Goal: Task Accomplishment & Management: Manage account settings

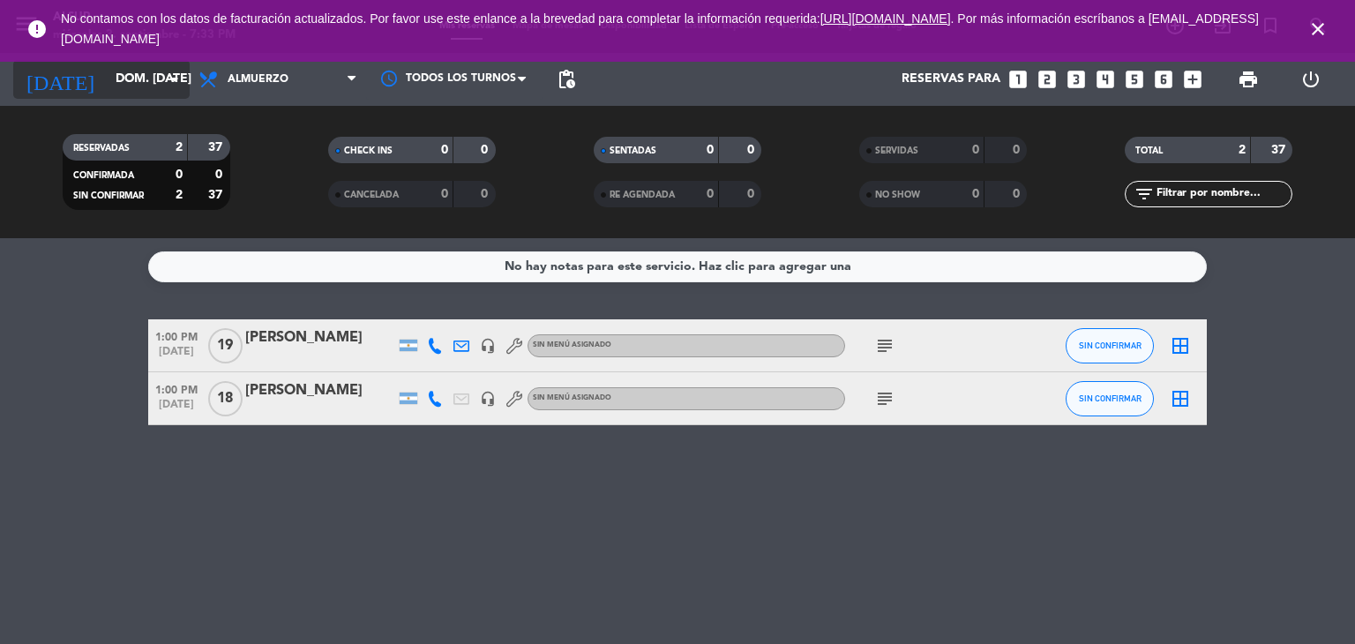
click at [153, 82] on input "dom. [DATE]" at bounding box center [191, 80] width 168 height 32
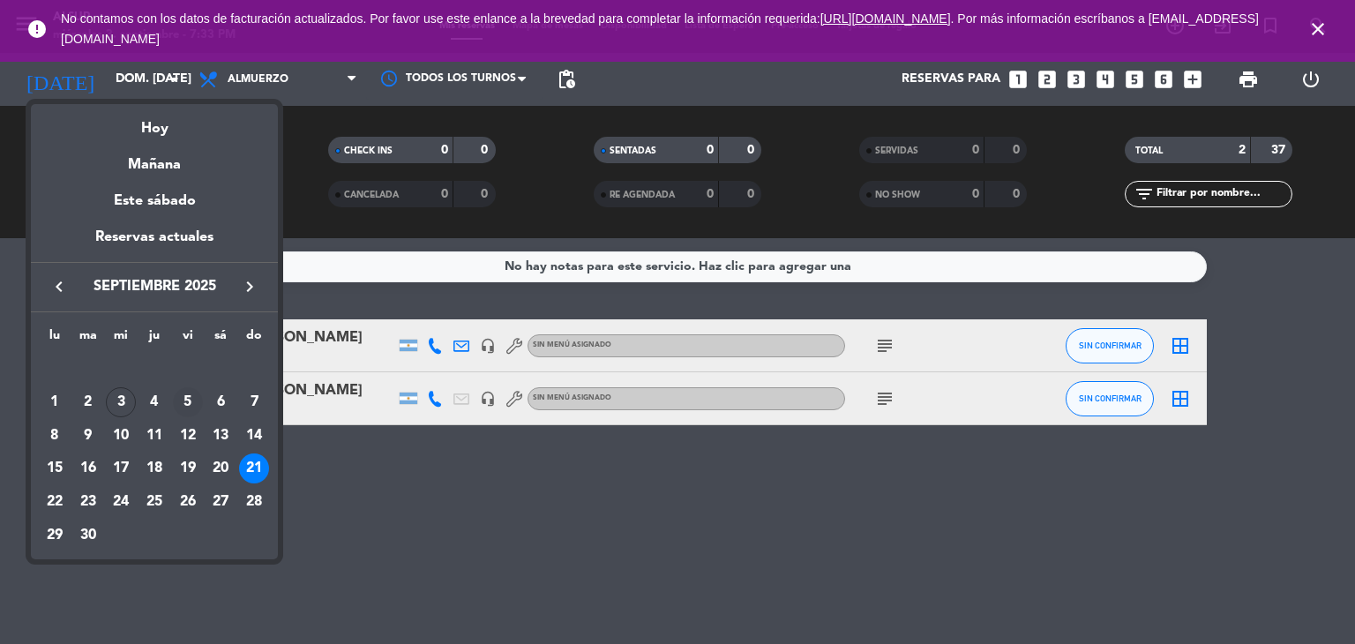
click at [183, 397] on div "5" at bounding box center [188, 402] width 30 height 30
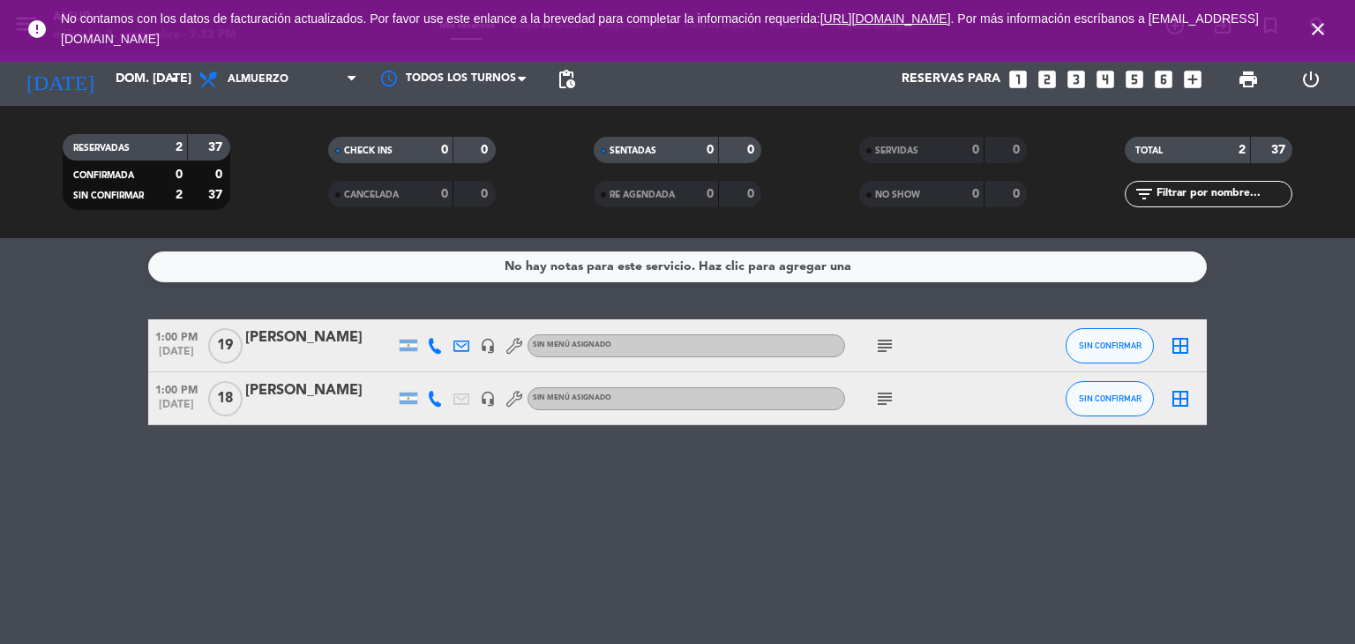
type input "vie. [DATE]"
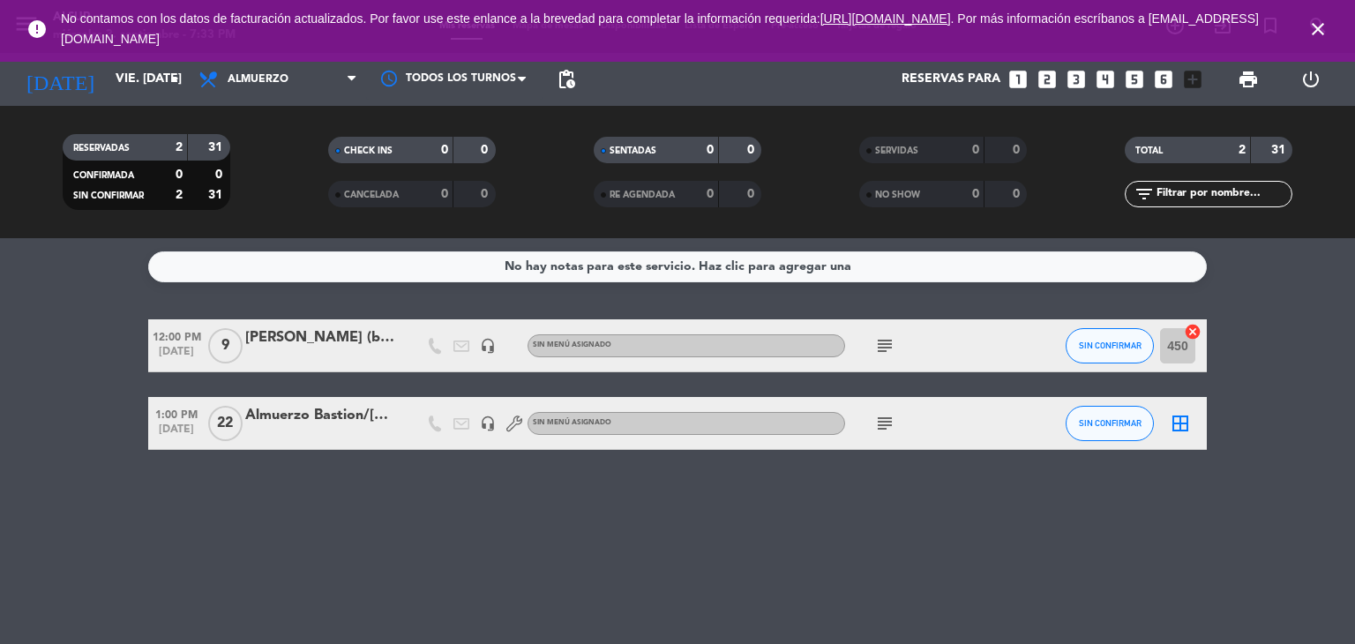
click at [1055, 85] on icon "looks_two" at bounding box center [1046, 79] width 23 height 23
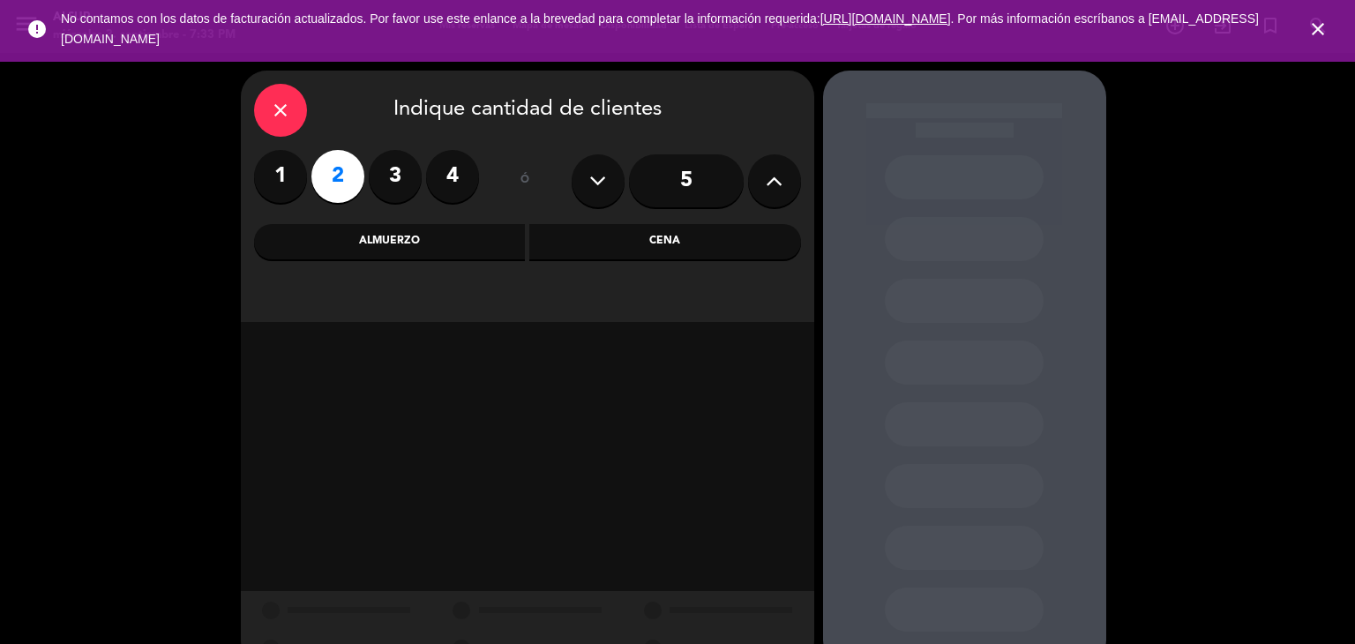
click at [404, 165] on label "3" at bounding box center [395, 176] width 53 height 53
click at [678, 243] on div "Cena" at bounding box center [665, 241] width 272 height 35
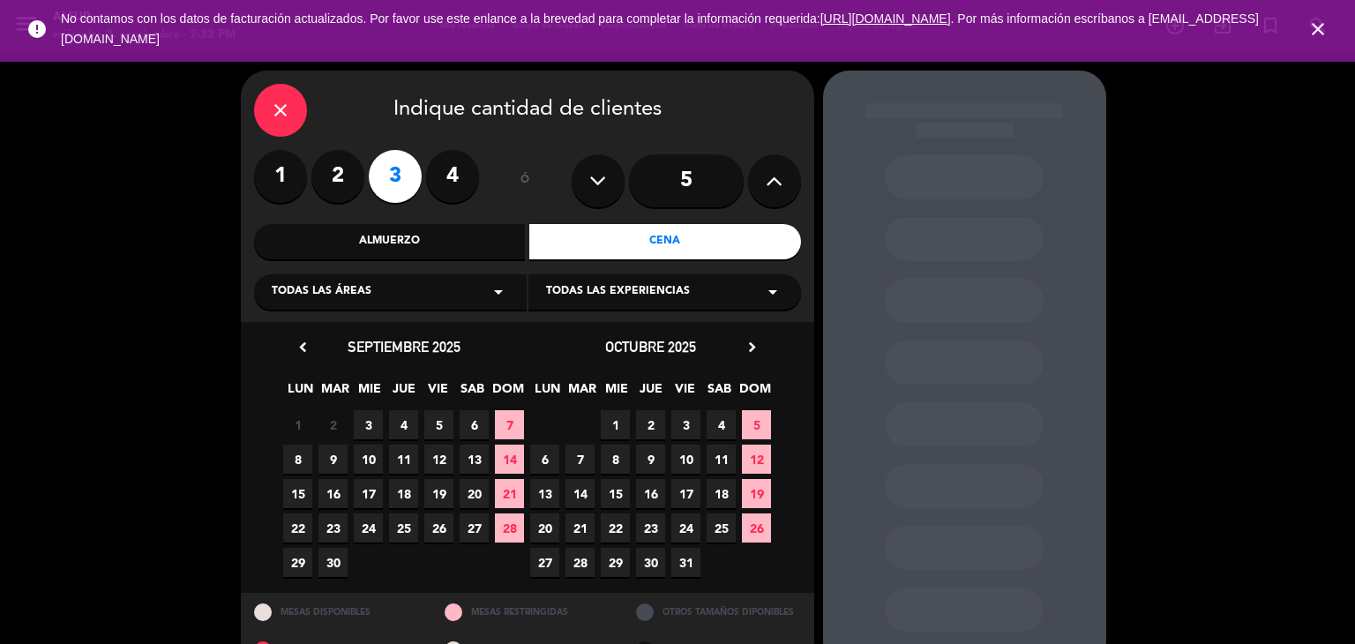
click at [441, 425] on span "5" at bounding box center [438, 424] width 29 height 29
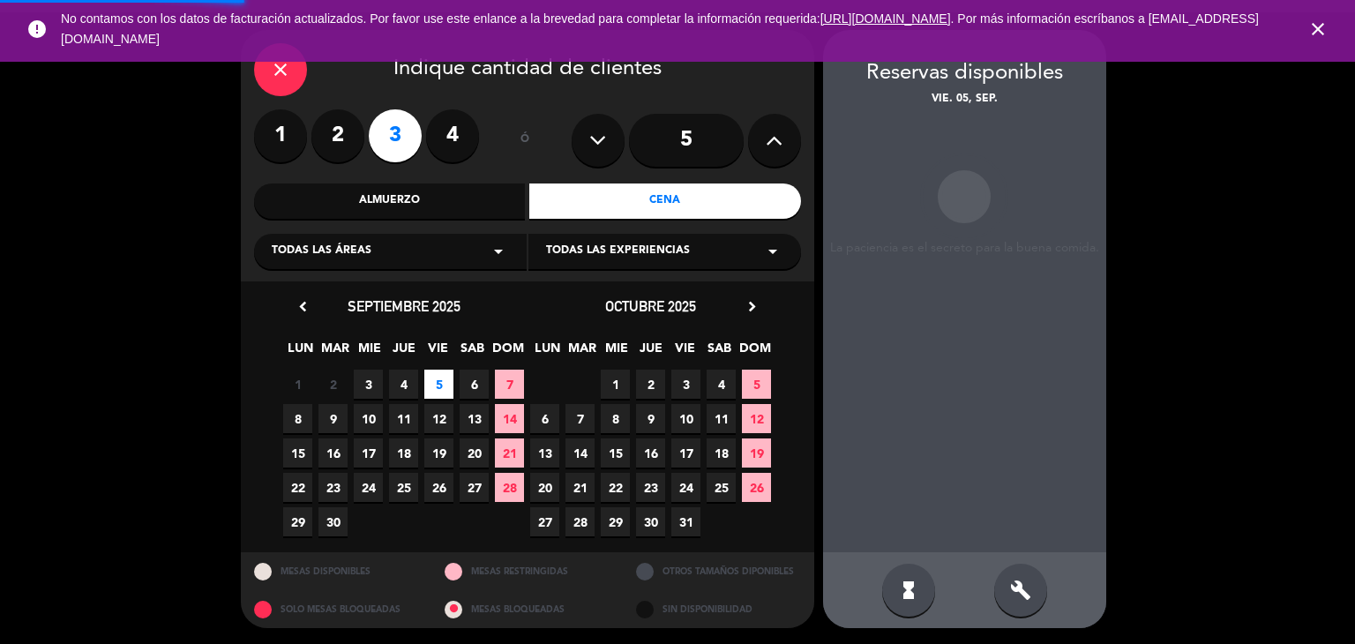
scroll to position [41, 0]
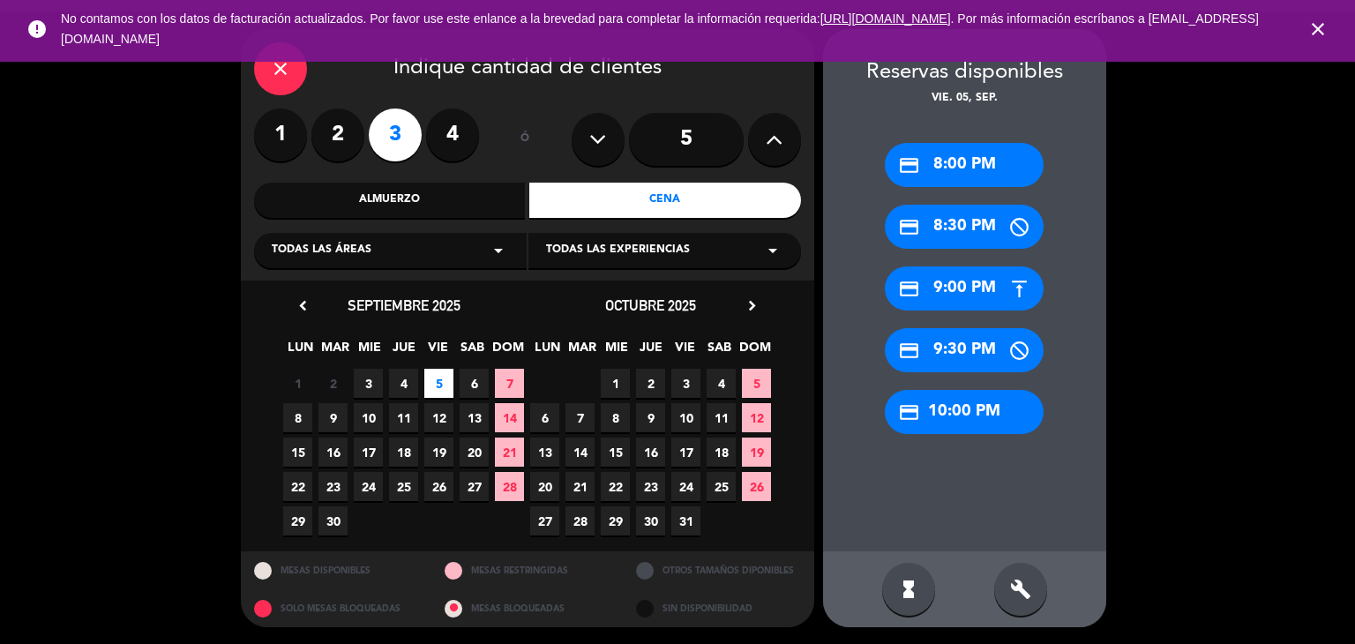
click at [961, 222] on div "credit_card 8:30 PM" at bounding box center [964, 227] width 159 height 44
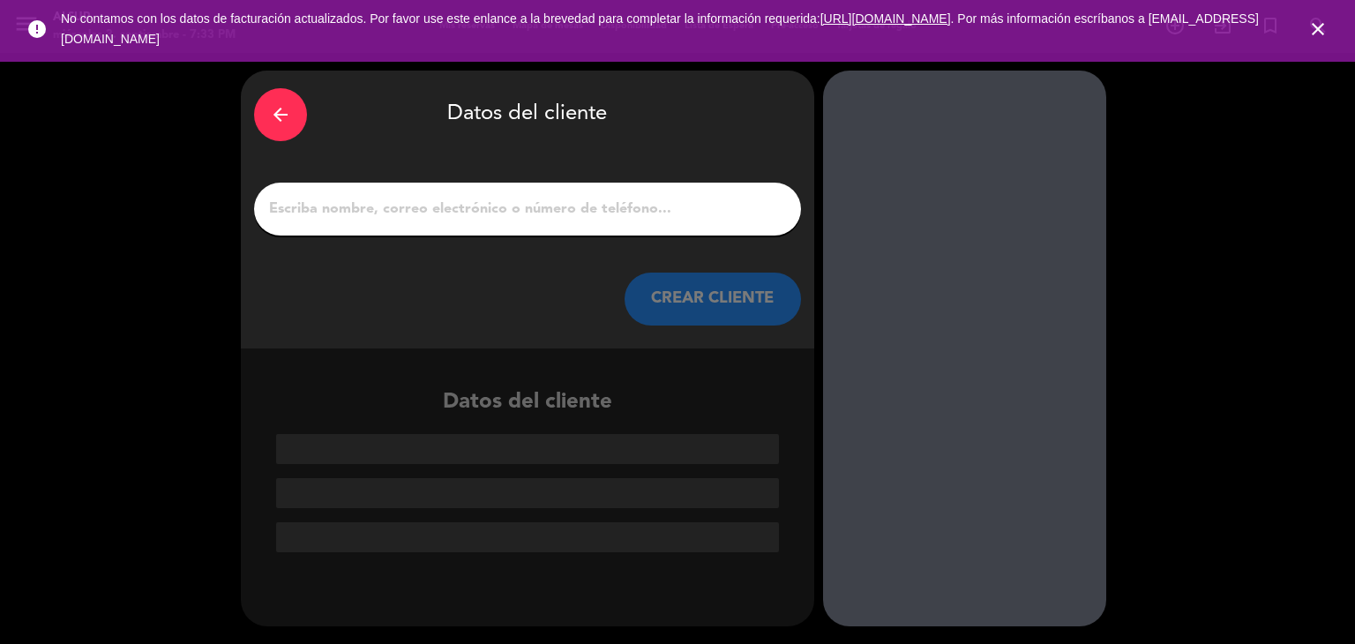
scroll to position [0, 0]
click at [765, 204] on input "1" at bounding box center [527, 209] width 520 height 25
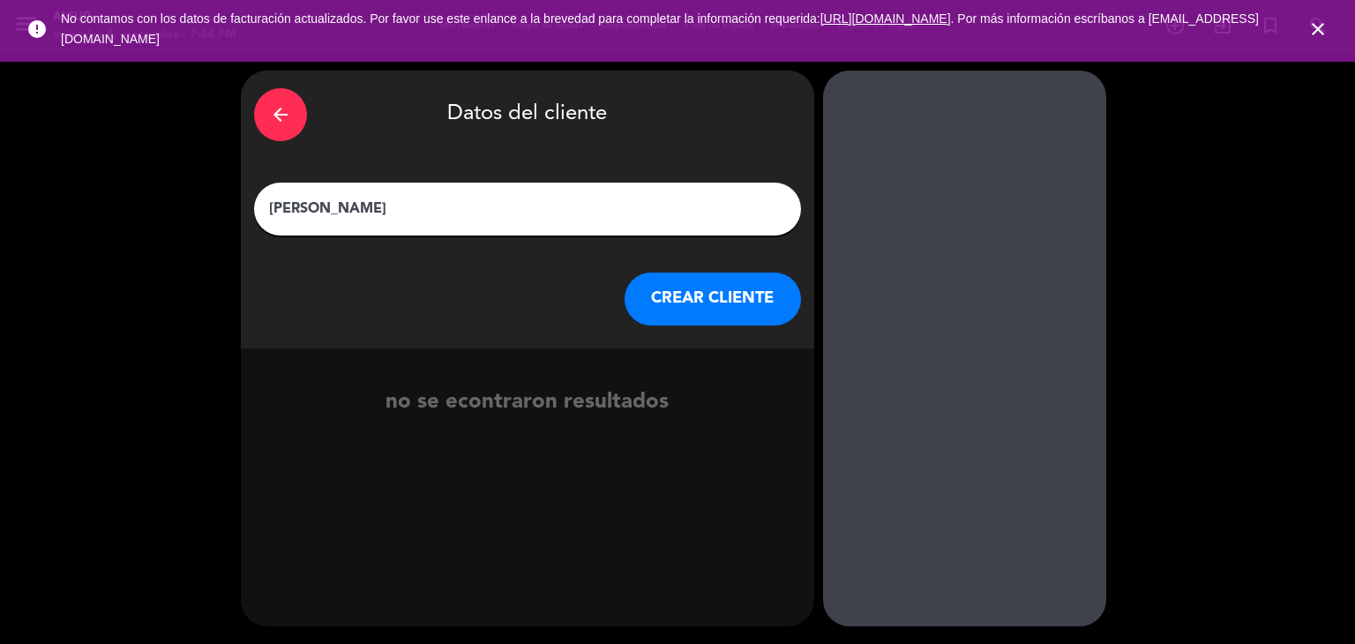
type input "[PERSON_NAME]"
click at [713, 313] on button "CREAR CLIENTE" at bounding box center [712, 299] width 176 height 53
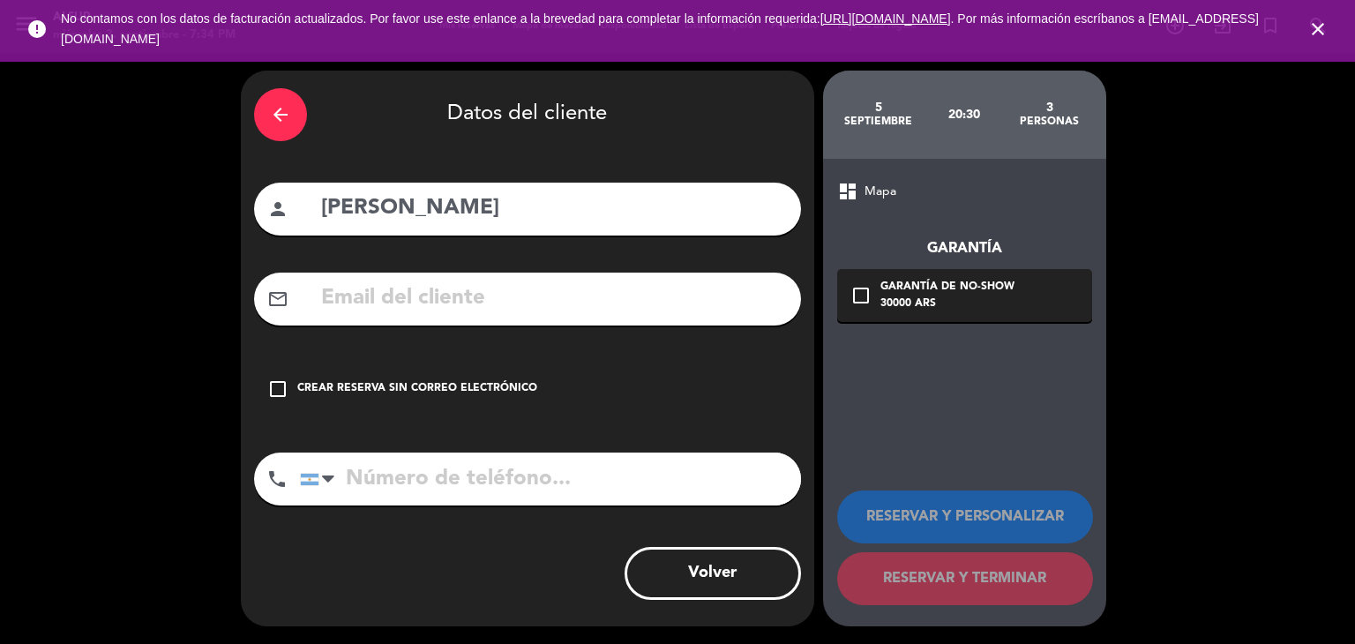
click at [278, 372] on div "check_box_outline_blank Crear reserva sin correo electrónico" at bounding box center [527, 389] width 547 height 53
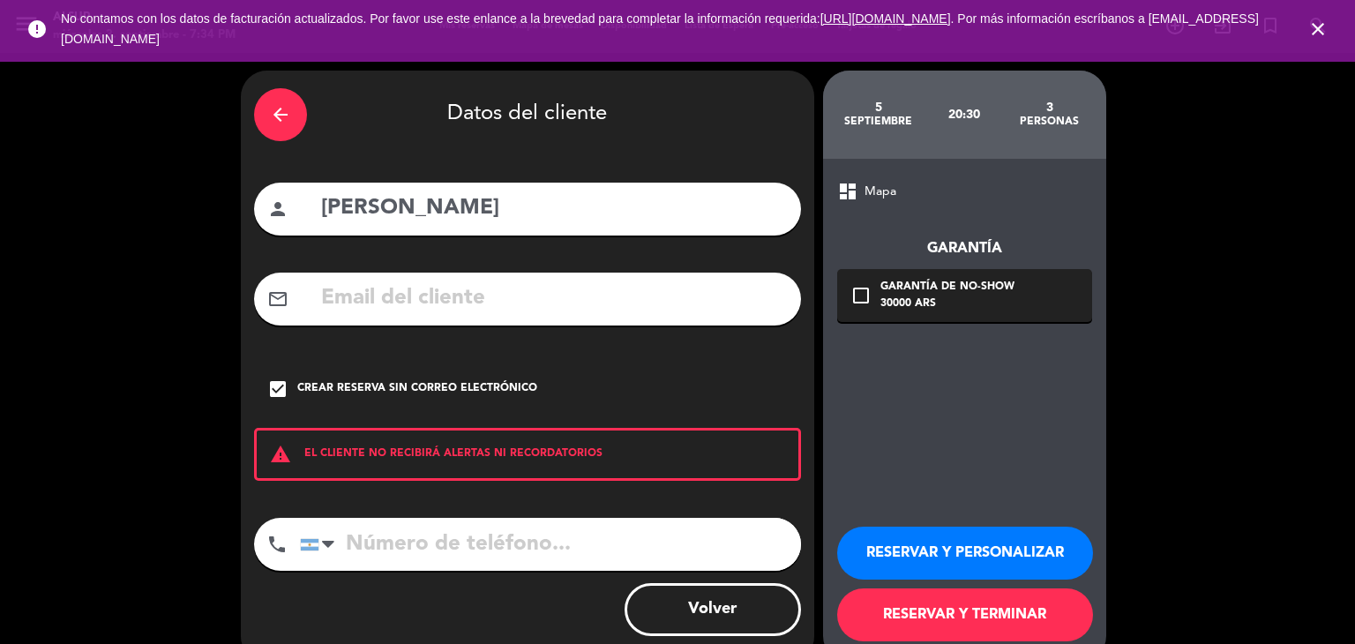
click at [938, 611] on button "RESERVAR Y TERMINAR" at bounding box center [965, 614] width 256 height 53
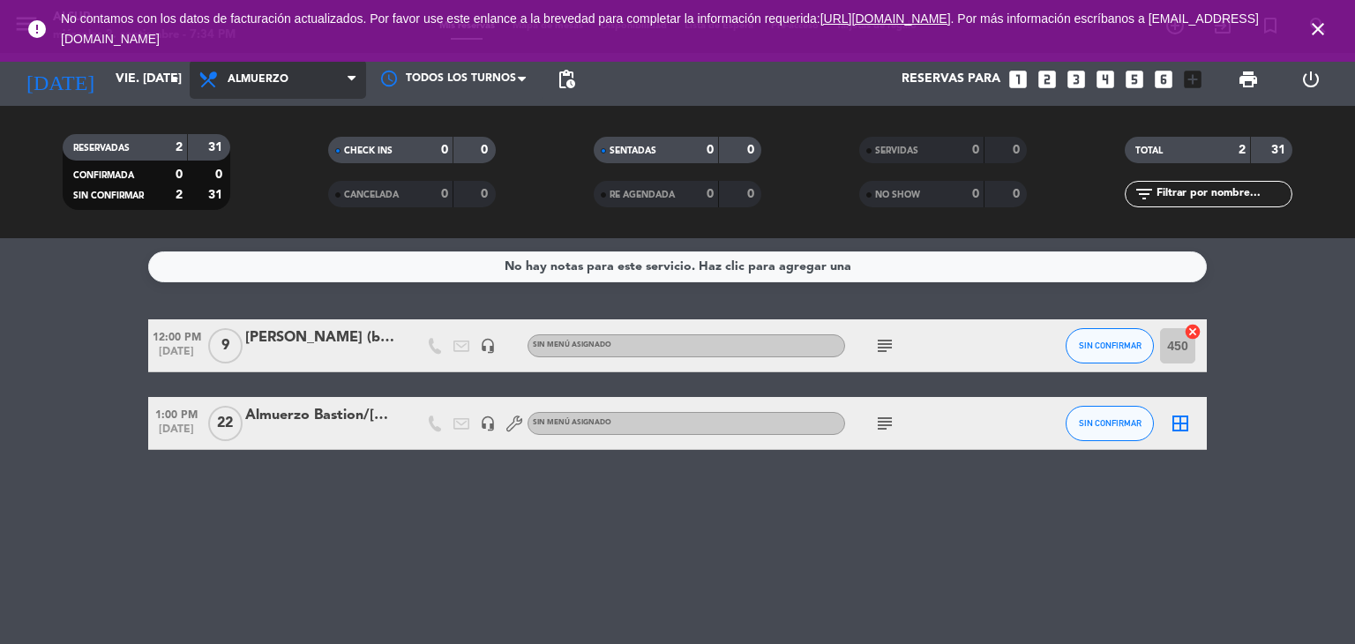
click at [264, 74] on span "Almuerzo" at bounding box center [258, 79] width 61 height 12
click at [301, 193] on div "menu Alsur miércoles 3. septiembre - 7:34 PM Mis reservas Mapa de mesas Disponi…" at bounding box center [677, 119] width 1355 height 238
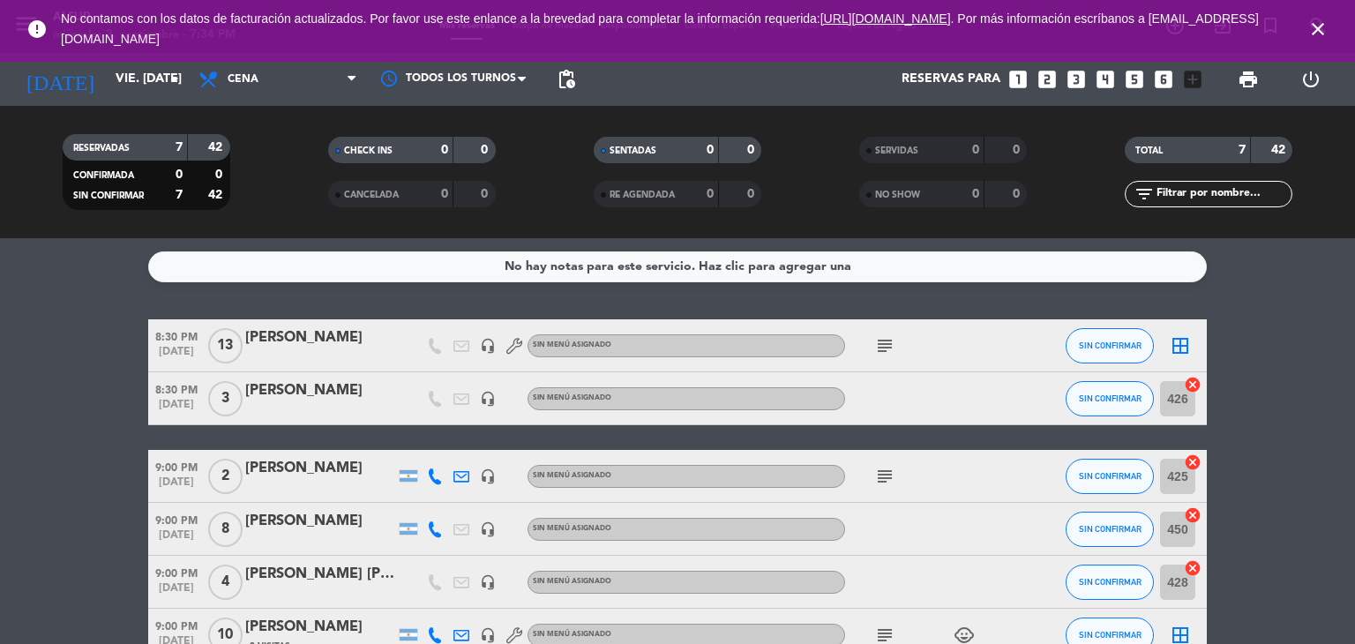
click at [333, 389] on div "[PERSON_NAME]" at bounding box center [320, 390] width 150 height 23
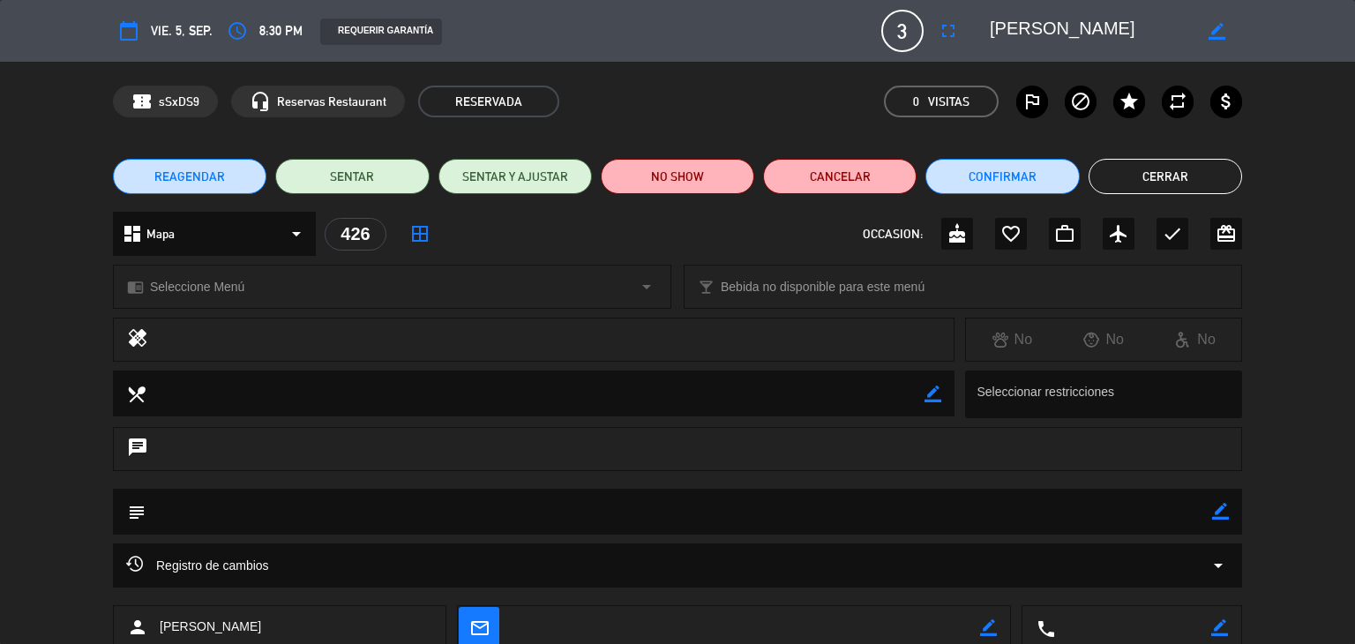
click at [1226, 505] on icon "border_color" at bounding box center [1220, 511] width 17 height 17
click at [1151, 523] on textarea at bounding box center [679, 511] width 1066 height 45
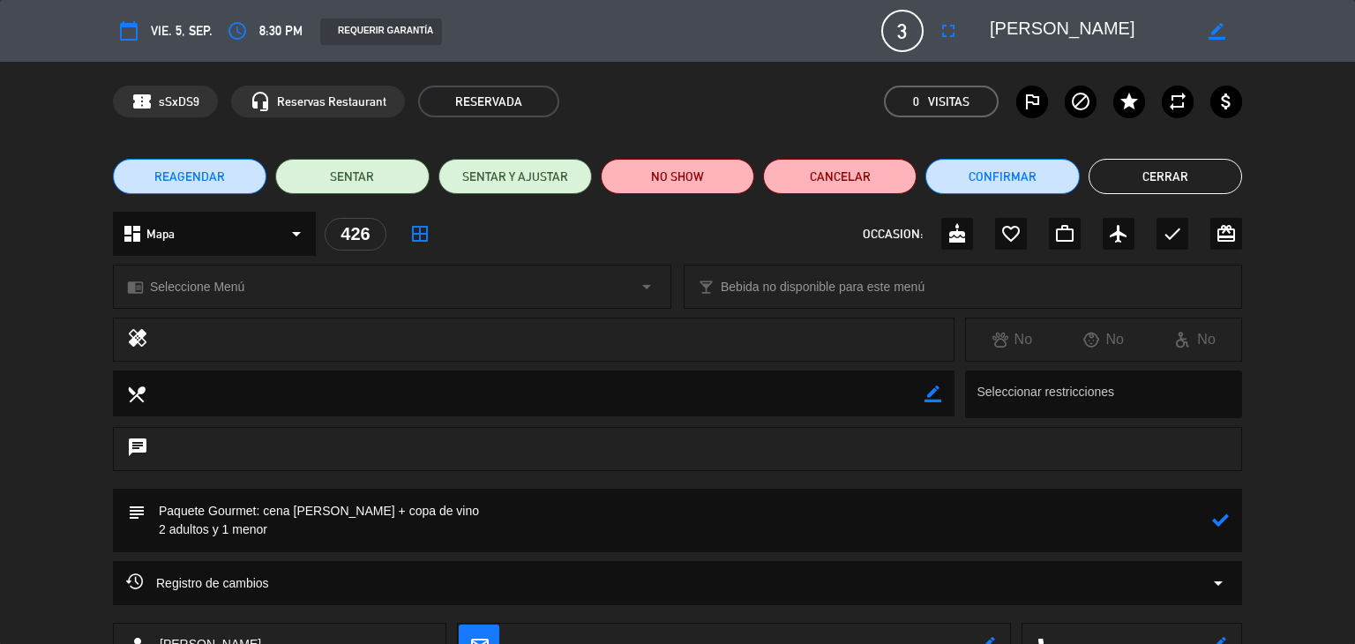
type textarea "Paquete Gourmet: cena [PERSON_NAME] + copa de vino 2 adultos y 1 menor"
click at [1224, 523] on icon at bounding box center [1220, 520] width 17 height 17
click at [1192, 174] on button "Cerrar" at bounding box center [1164, 176] width 153 height 35
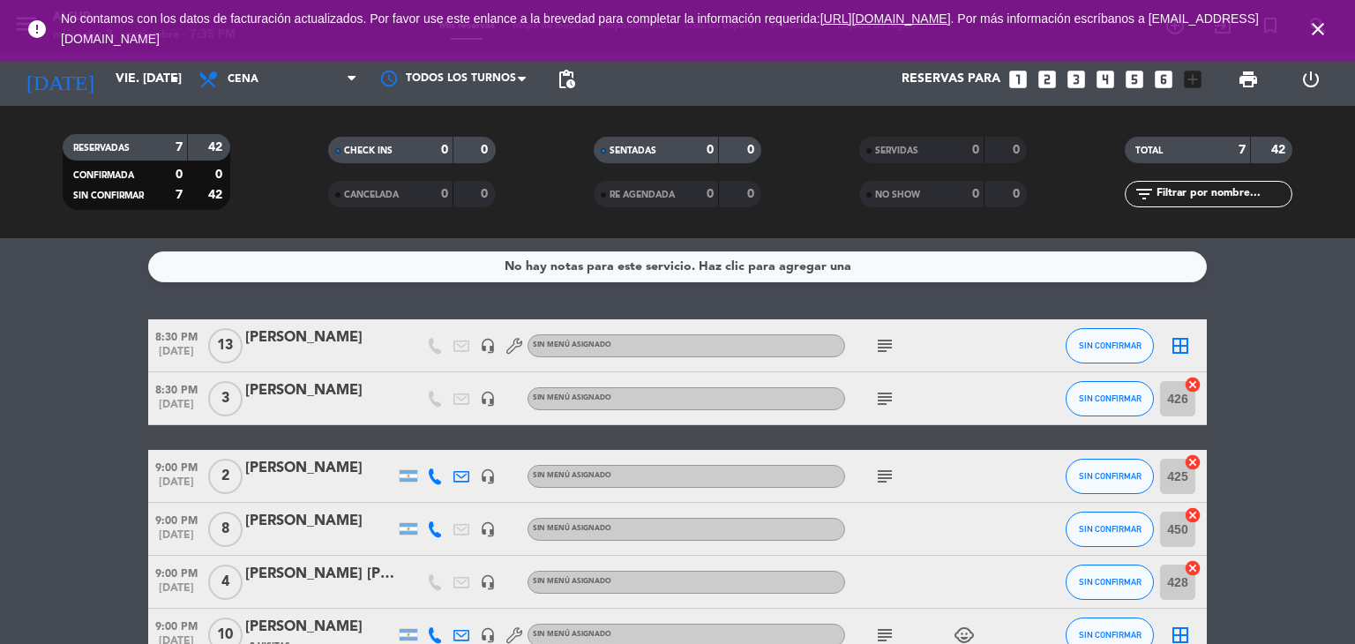
click at [1045, 82] on icon "looks_two" at bounding box center [1046, 79] width 23 height 23
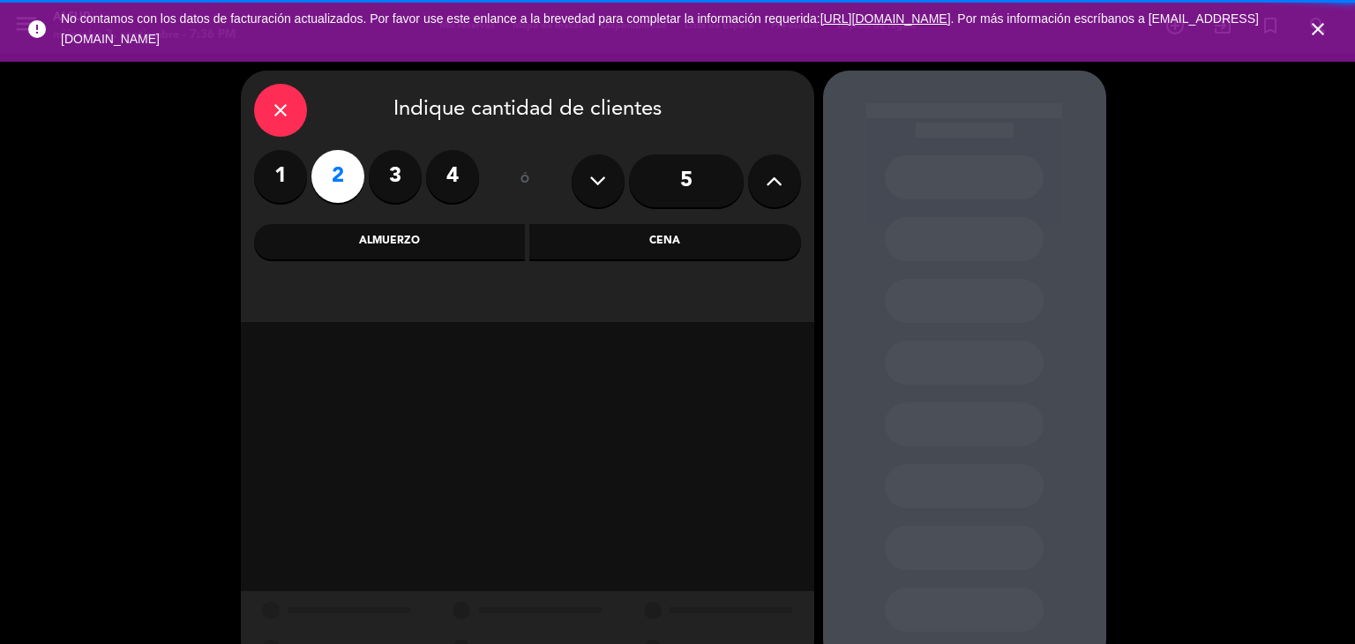
click at [702, 247] on div "Cena" at bounding box center [665, 241] width 272 height 35
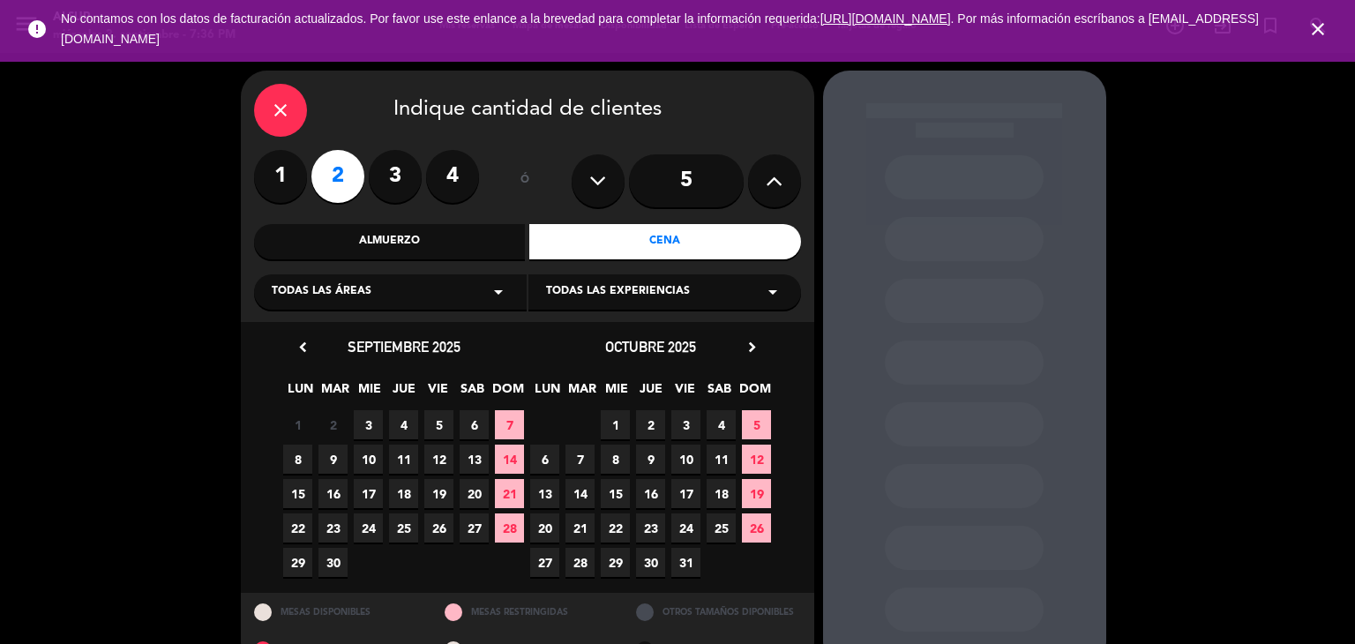
click at [441, 431] on span "5" at bounding box center [438, 424] width 29 height 29
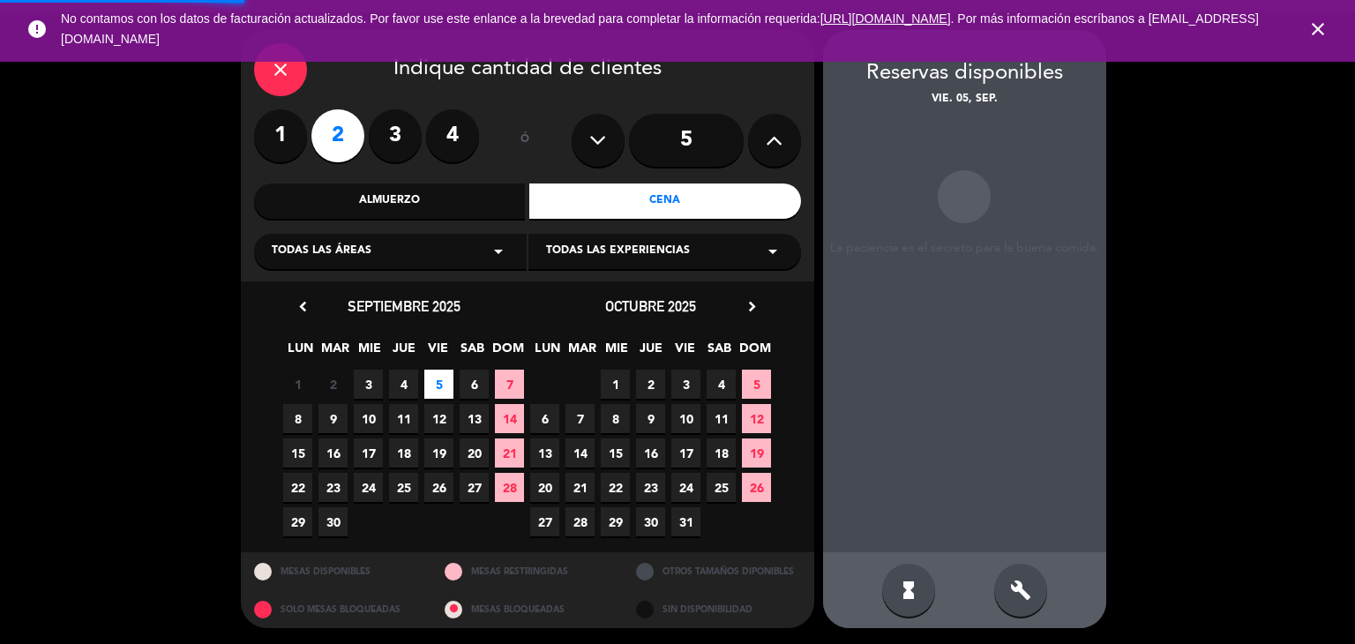
scroll to position [41, 0]
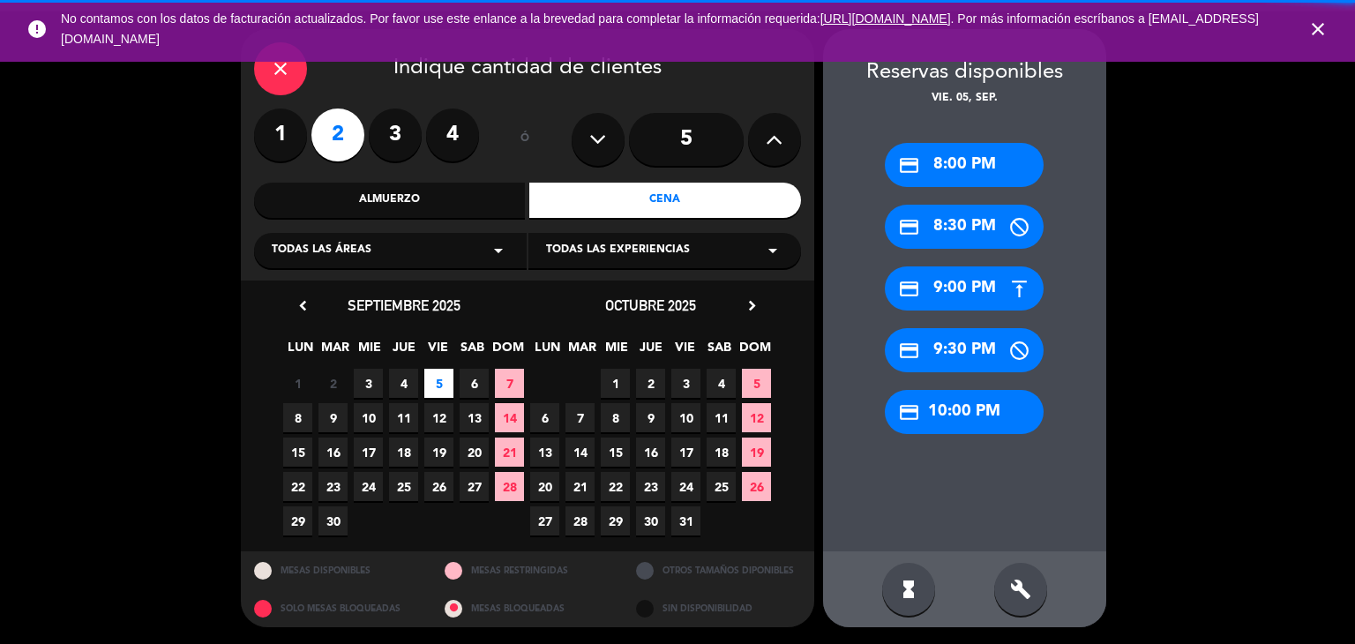
click at [989, 280] on div "credit_card 9:00 PM" at bounding box center [964, 288] width 159 height 44
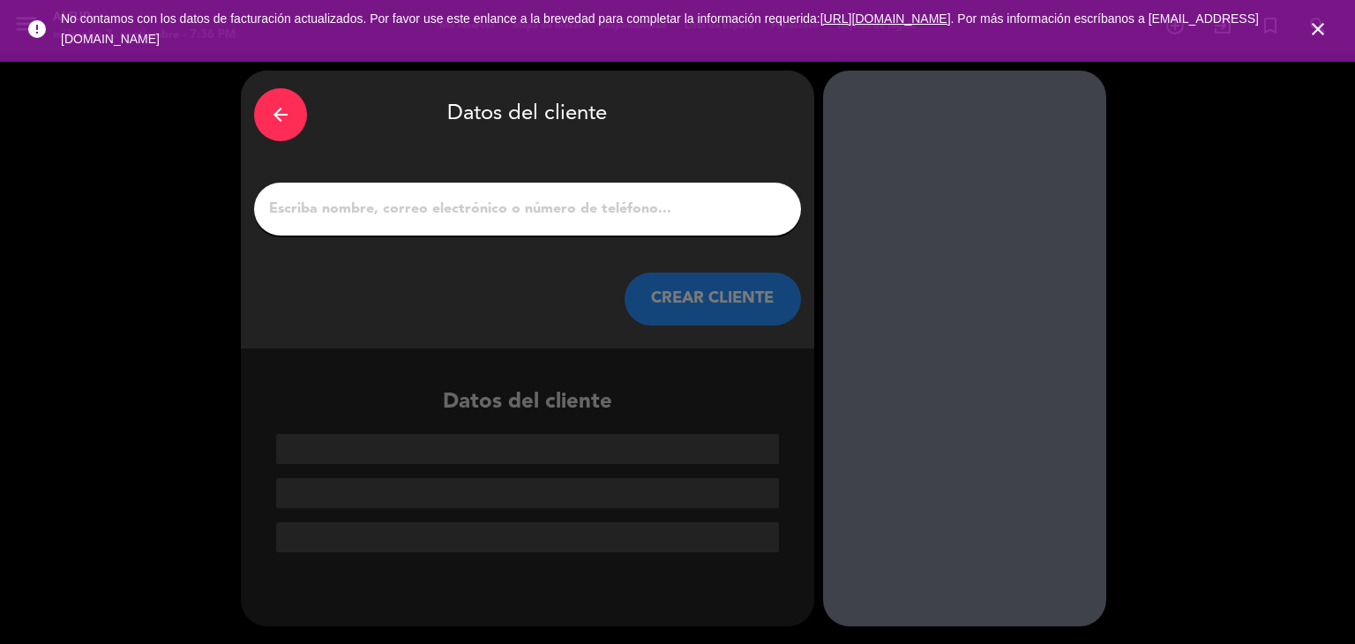
scroll to position [0, 0]
click at [420, 215] on input "1" at bounding box center [527, 209] width 520 height 25
paste input "[PERSON_NAME]"
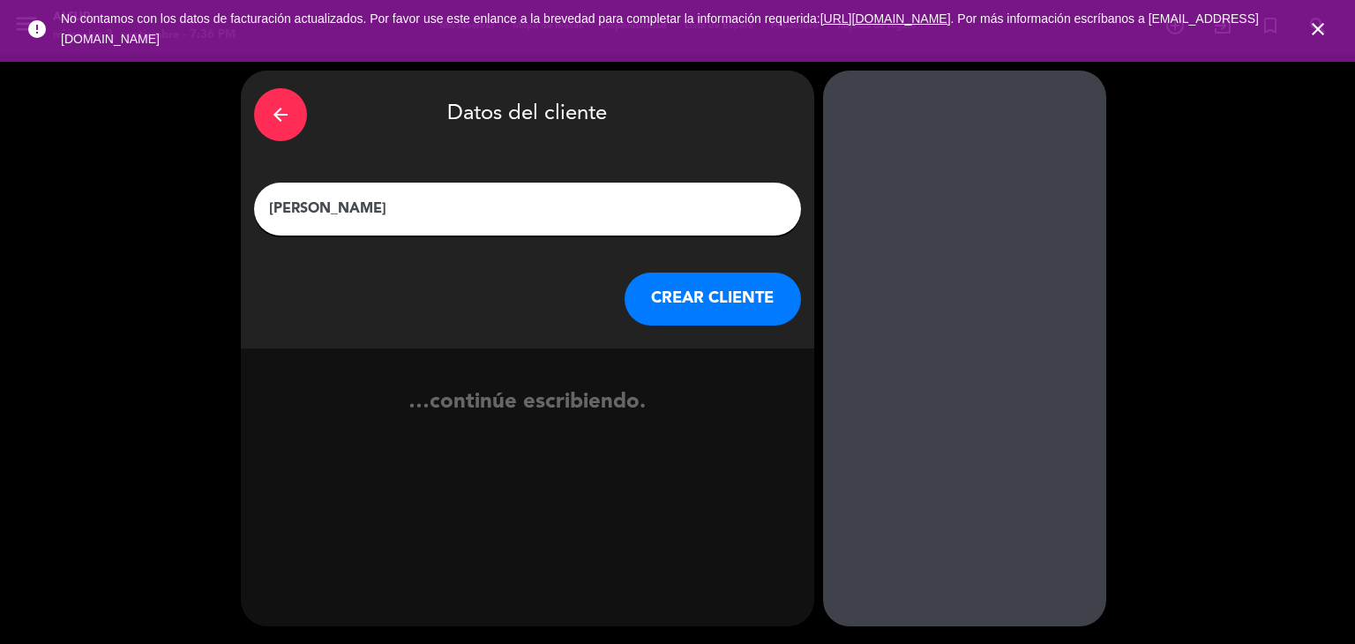
click at [356, 210] on input "[PERSON_NAME]" at bounding box center [527, 209] width 520 height 25
drag, startPoint x: 356, startPoint y: 210, endPoint x: 268, endPoint y: 202, distance: 88.6
click at [268, 202] on input "[PERSON_NAME]" at bounding box center [527, 209] width 520 height 25
click at [430, 211] on input "[PERSON_NAME]" at bounding box center [527, 209] width 520 height 25
drag, startPoint x: 353, startPoint y: 206, endPoint x: 268, endPoint y: 215, distance: 85.2
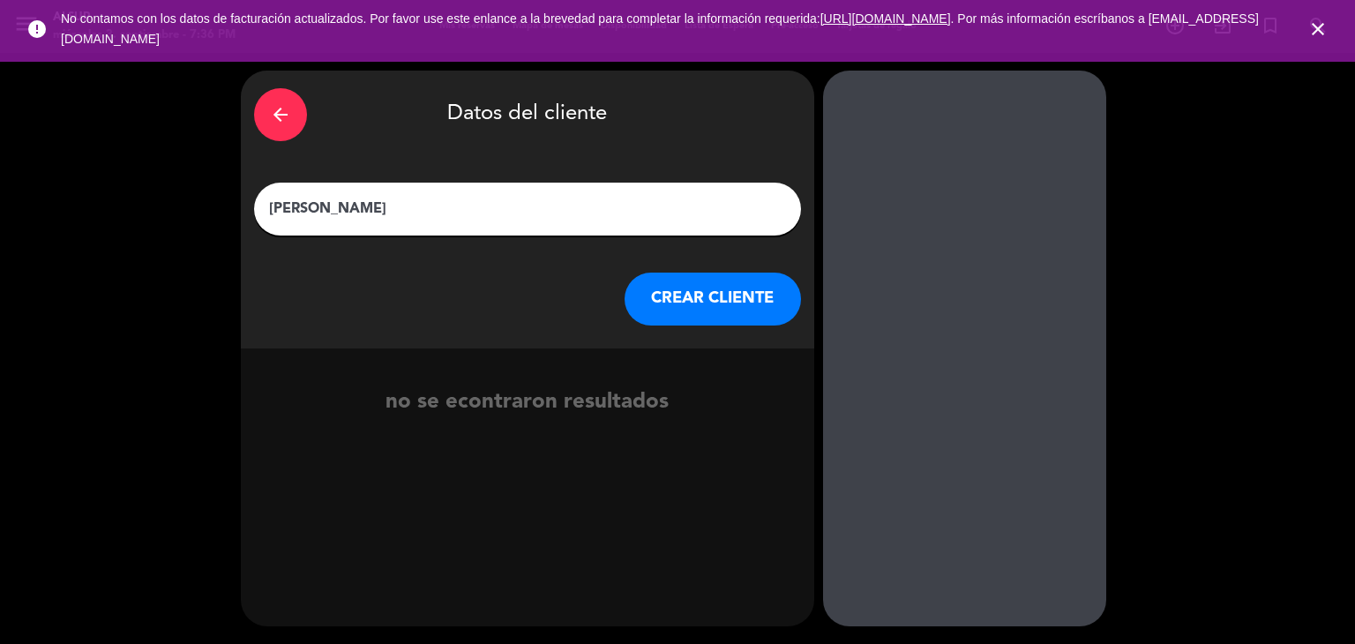
click at [263, 220] on div "[PERSON_NAME]" at bounding box center [527, 209] width 547 height 53
drag, startPoint x: 356, startPoint y: 206, endPoint x: 269, endPoint y: 208, distance: 87.4
click at [269, 208] on input "[PERSON_NAME]" at bounding box center [527, 209] width 520 height 25
click at [395, 209] on input "[PERSON_NAME]" at bounding box center [527, 209] width 520 height 25
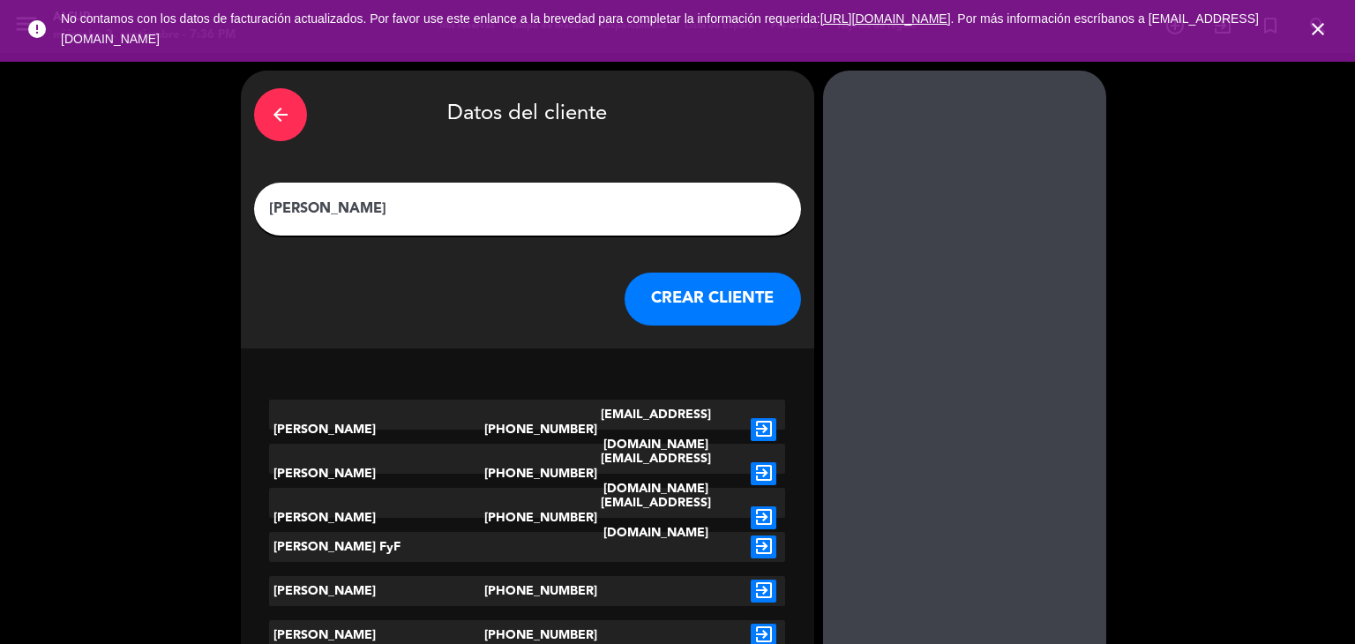
paste input "De la Fuente"
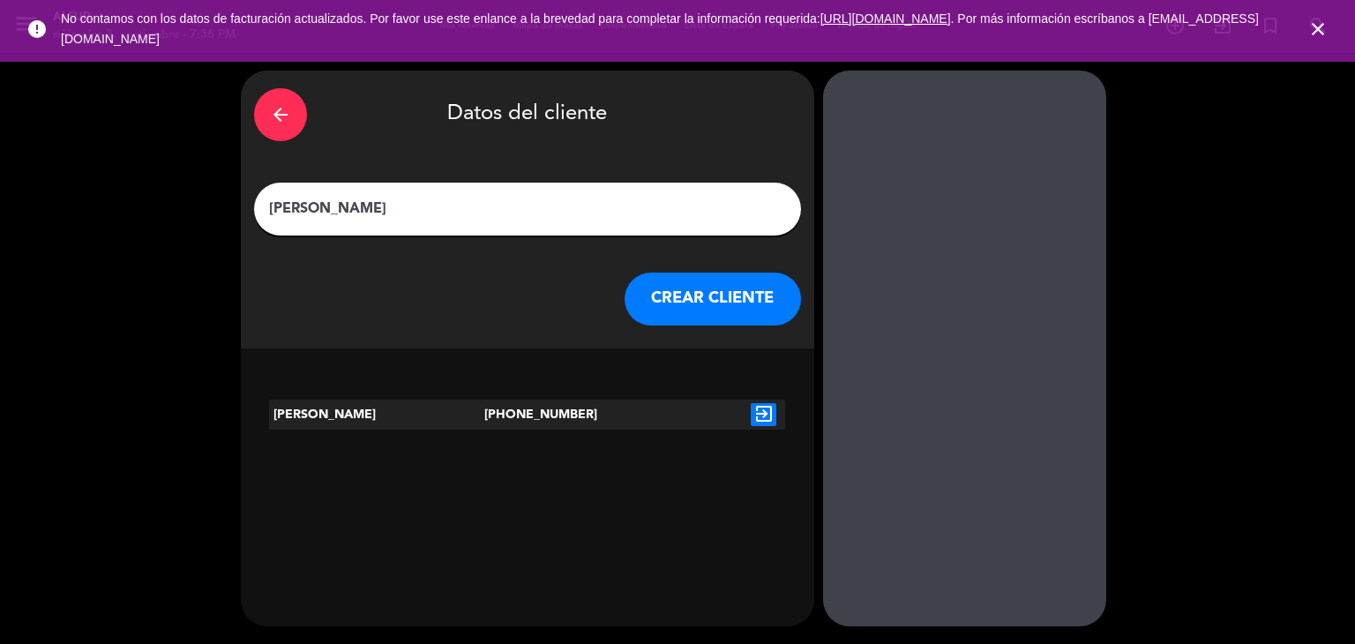
type input "[PERSON_NAME]"
click at [657, 300] on button "CREAR CLIENTE" at bounding box center [712, 299] width 176 height 53
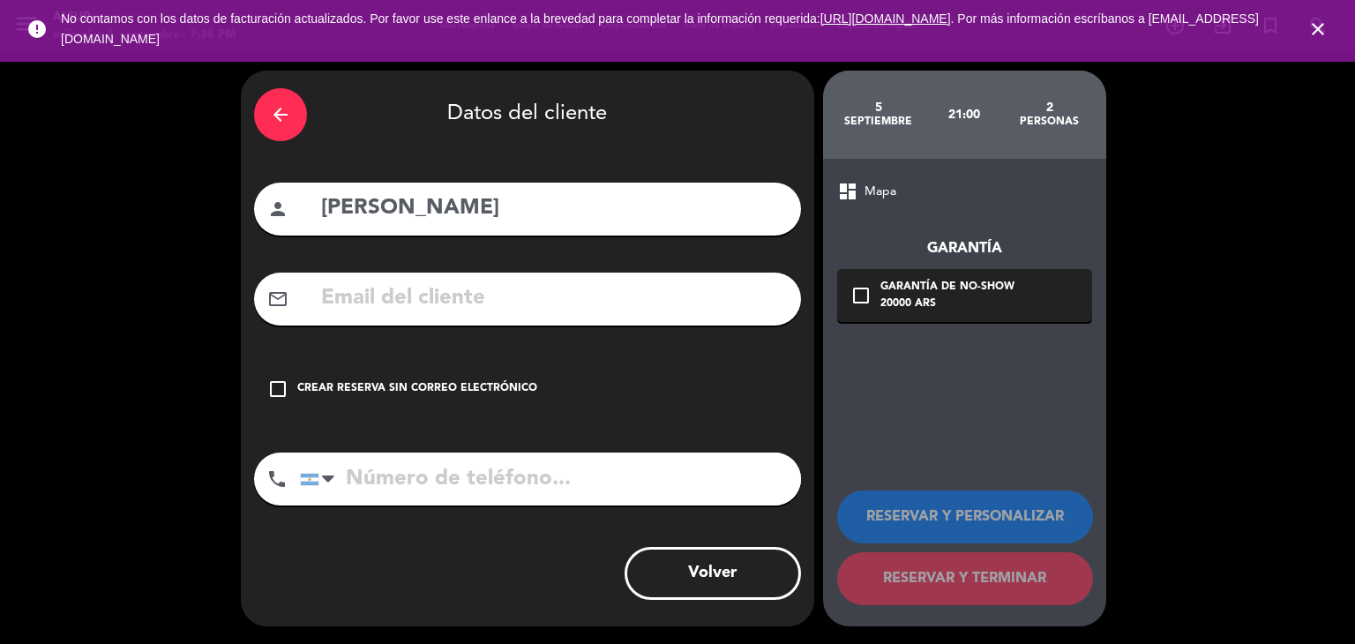
click at [381, 389] on div "Crear reserva sin correo electrónico" at bounding box center [417, 389] width 240 height 18
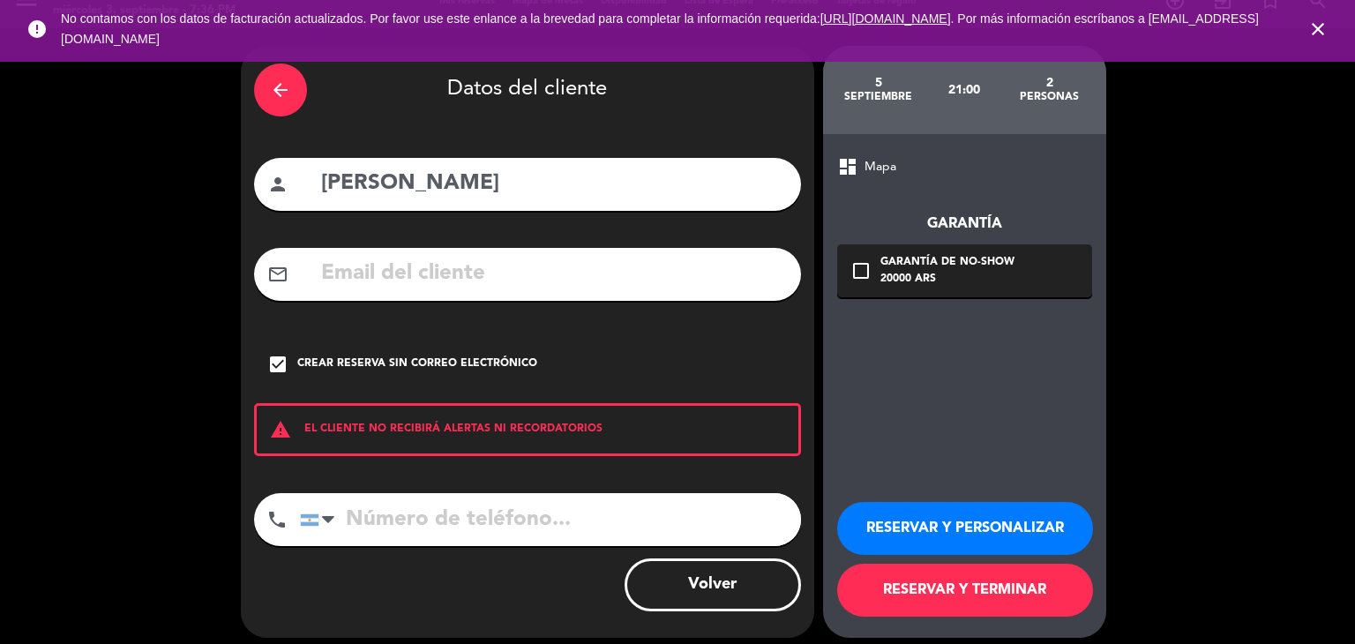
scroll to position [36, 0]
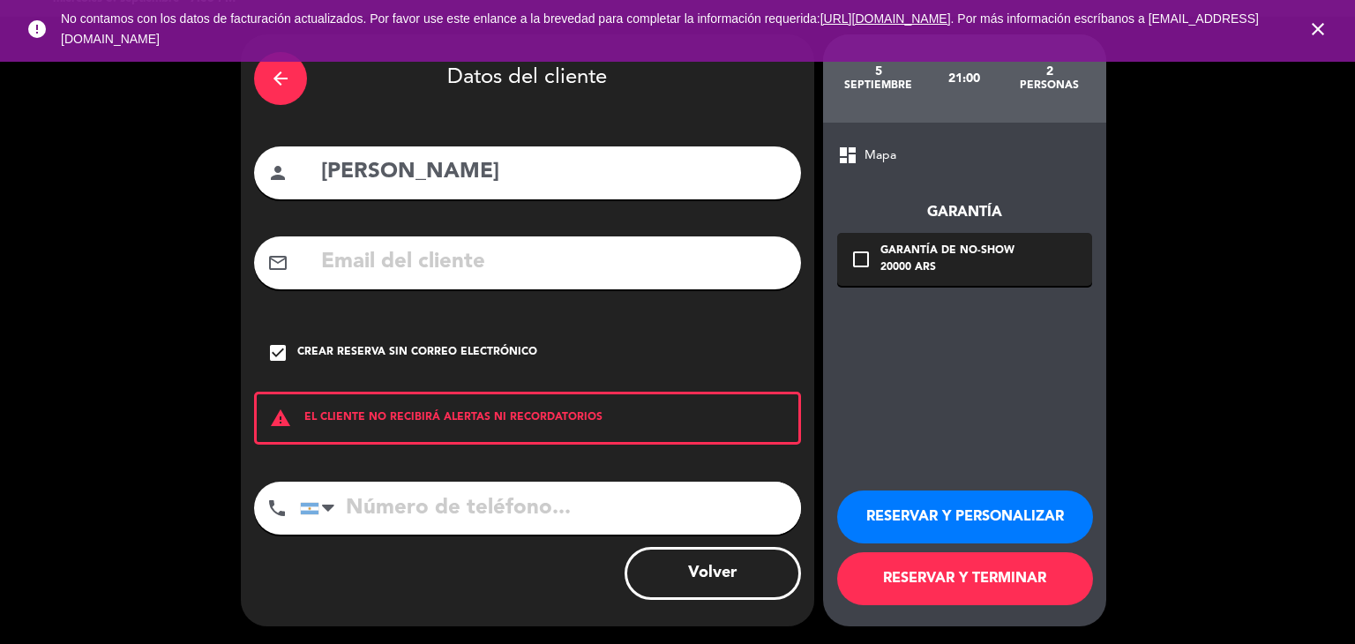
click at [926, 566] on button "RESERVAR Y TERMINAR" at bounding box center [965, 578] width 256 height 53
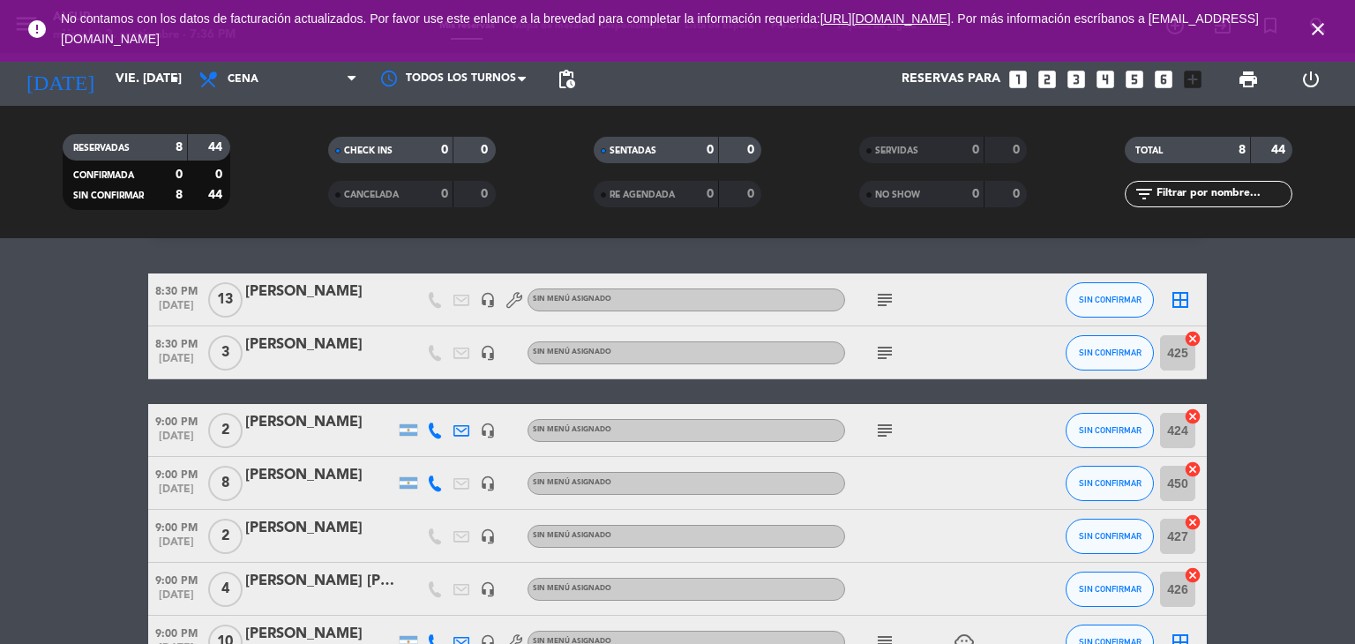
scroll to position [88, 0]
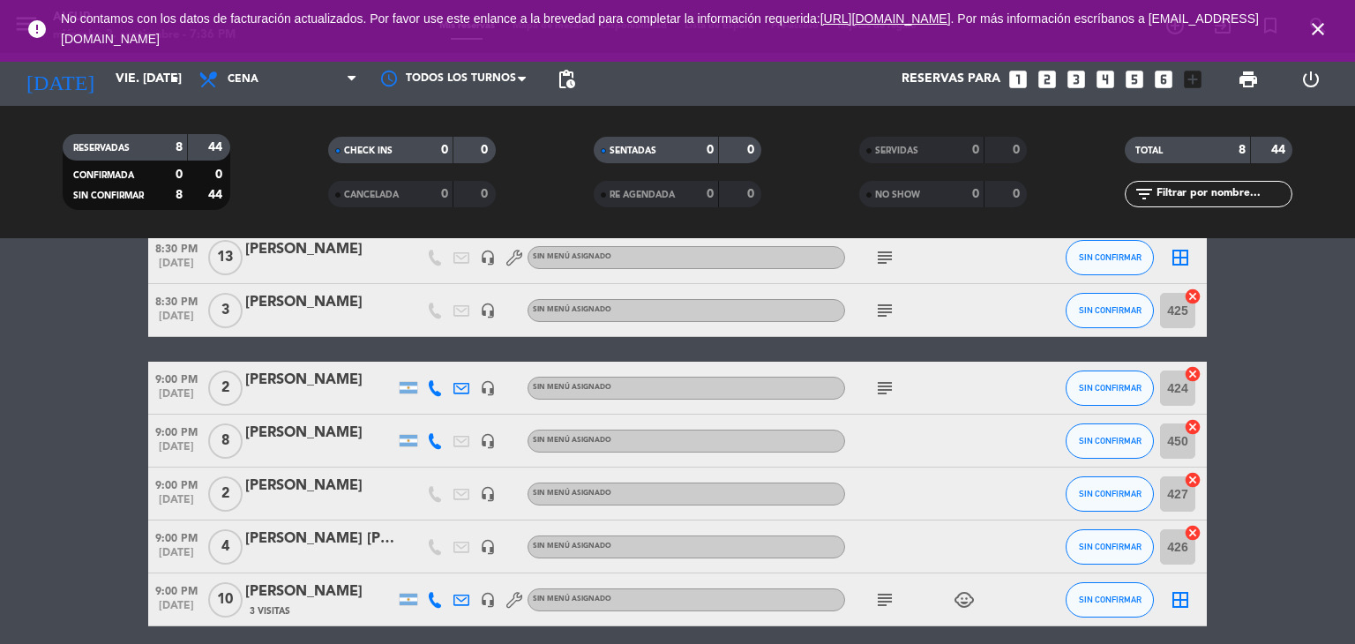
click at [317, 483] on div "[PERSON_NAME]" at bounding box center [320, 486] width 150 height 23
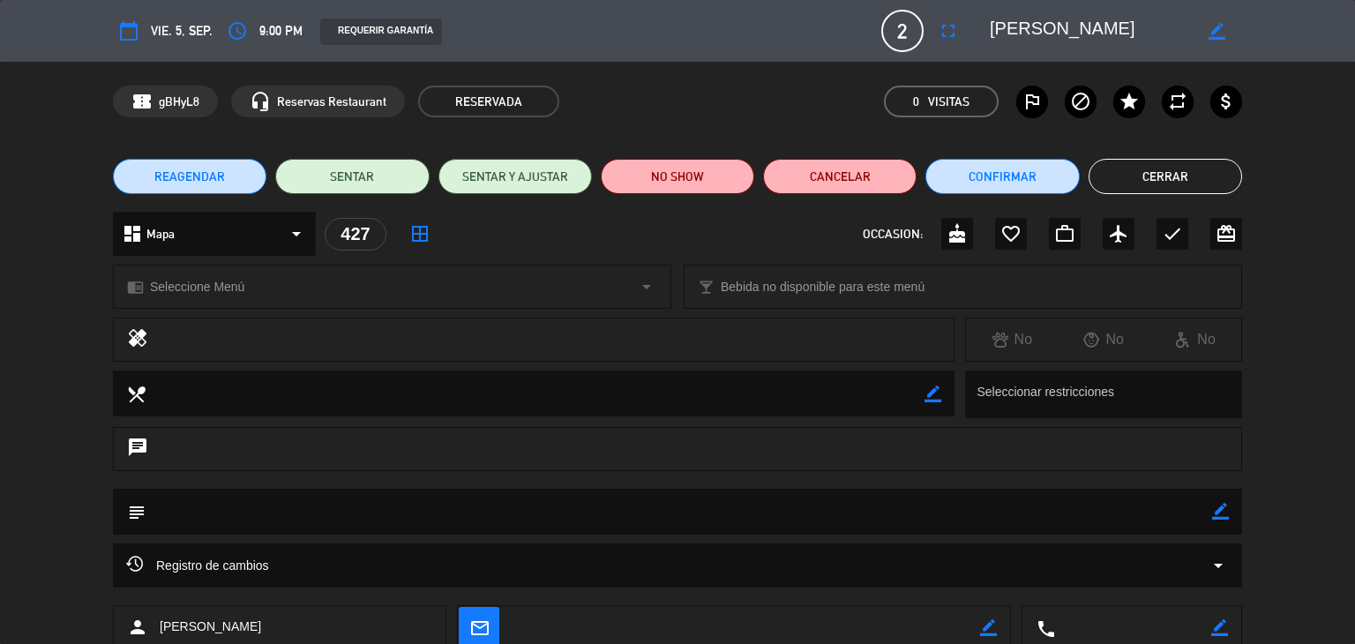
click at [1216, 500] on div "border_color" at bounding box center [1220, 512] width 17 height 46
click at [1221, 505] on icon "border_color" at bounding box center [1220, 511] width 17 height 17
click at [1099, 514] on textarea at bounding box center [679, 511] width 1066 height 45
click at [1215, 512] on icon at bounding box center [1220, 511] width 17 height 17
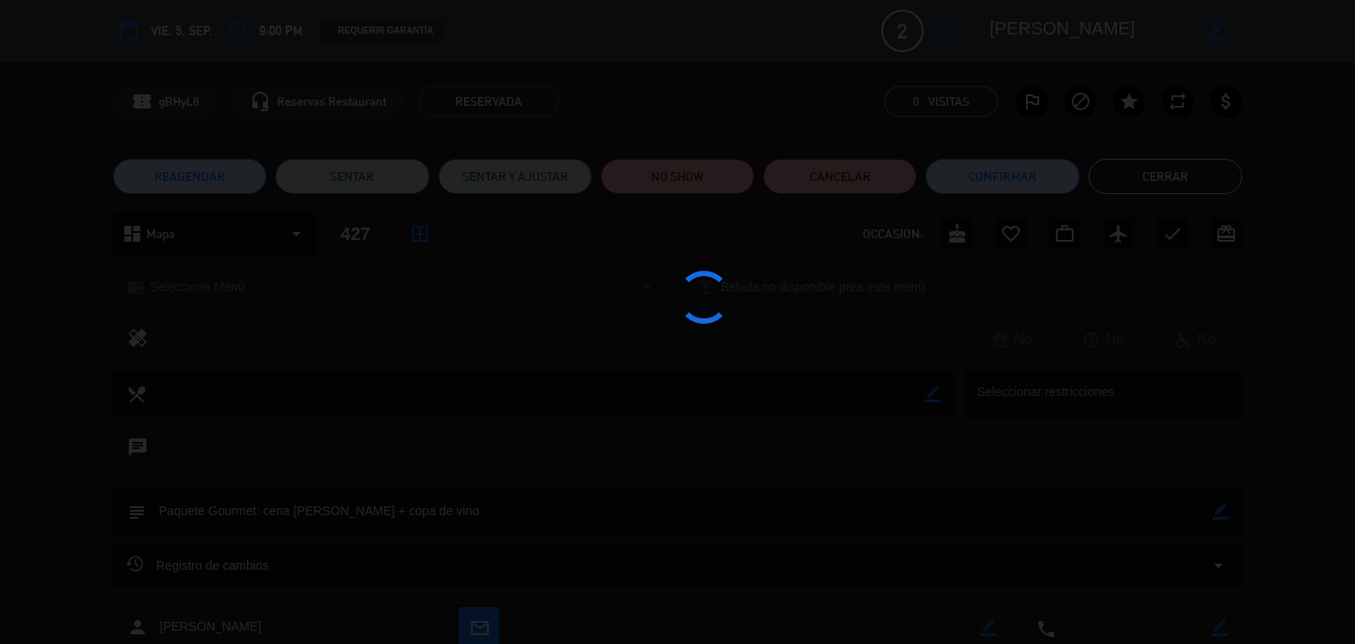
type textarea "Paquete Gourmet: cena [PERSON_NAME] + copa de vino"
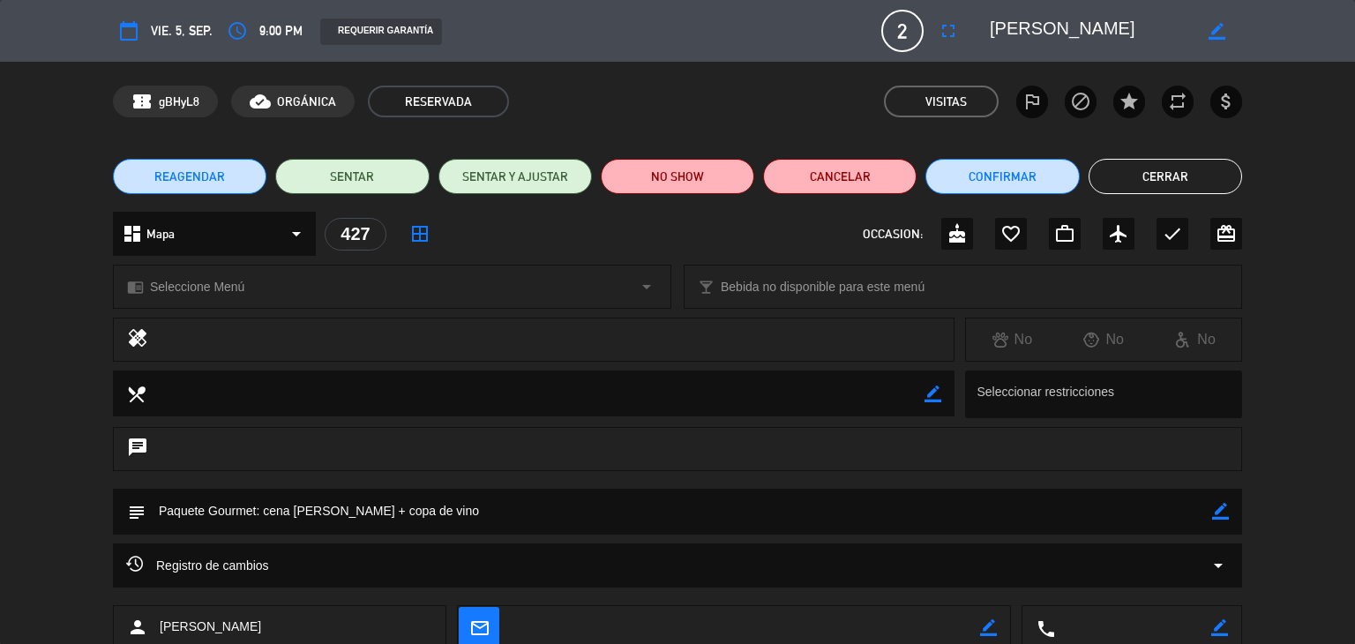
click at [1121, 170] on button "Cerrar" at bounding box center [1164, 176] width 153 height 35
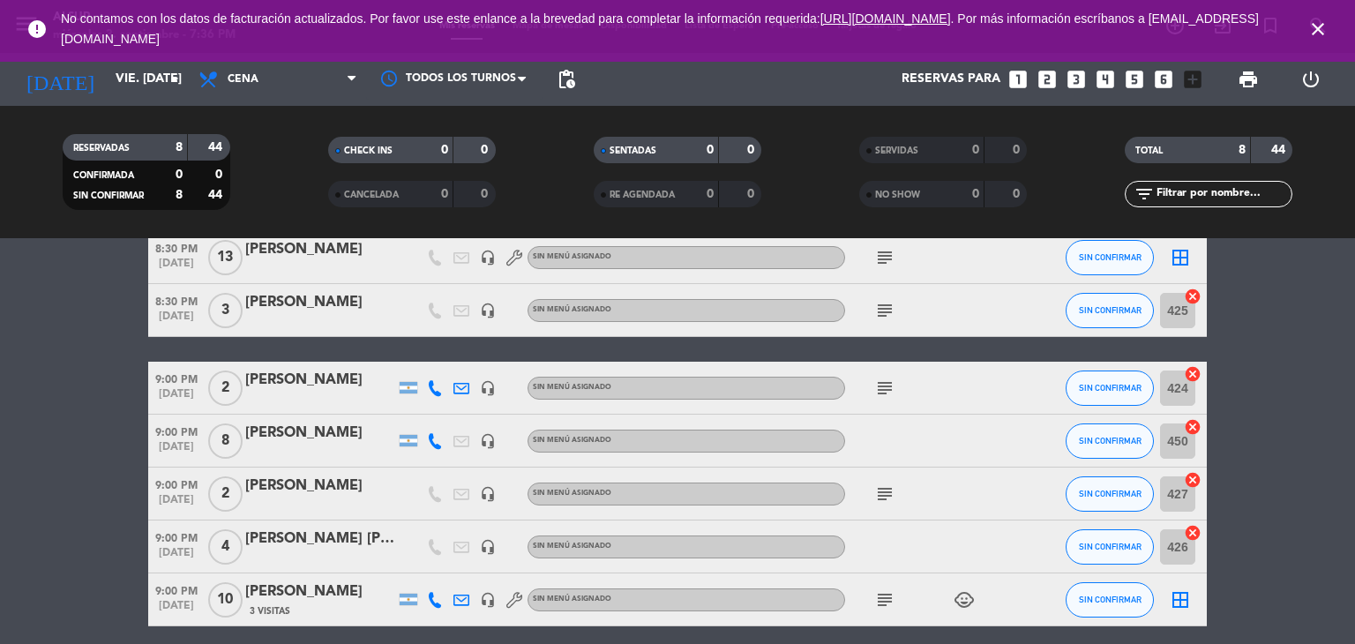
scroll to position [176, 0]
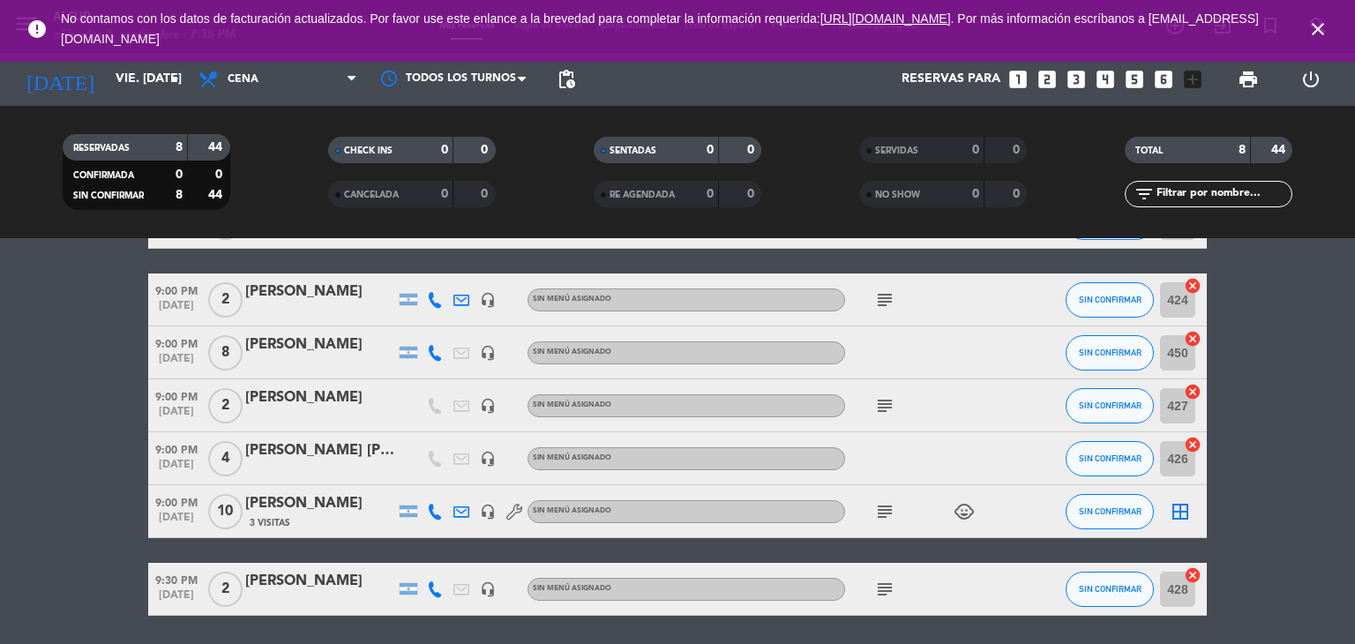
click at [890, 521] on icon "subject" at bounding box center [884, 511] width 21 height 21
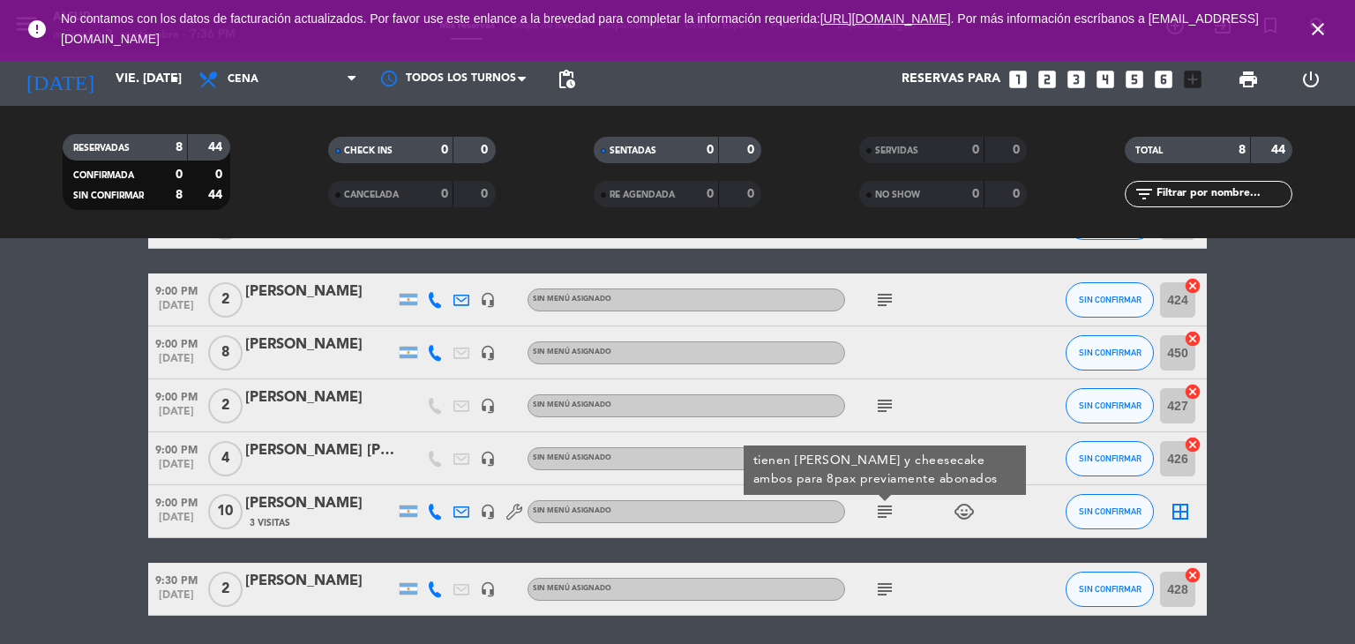
click at [885, 590] on icon "subject" at bounding box center [884, 589] width 21 height 21
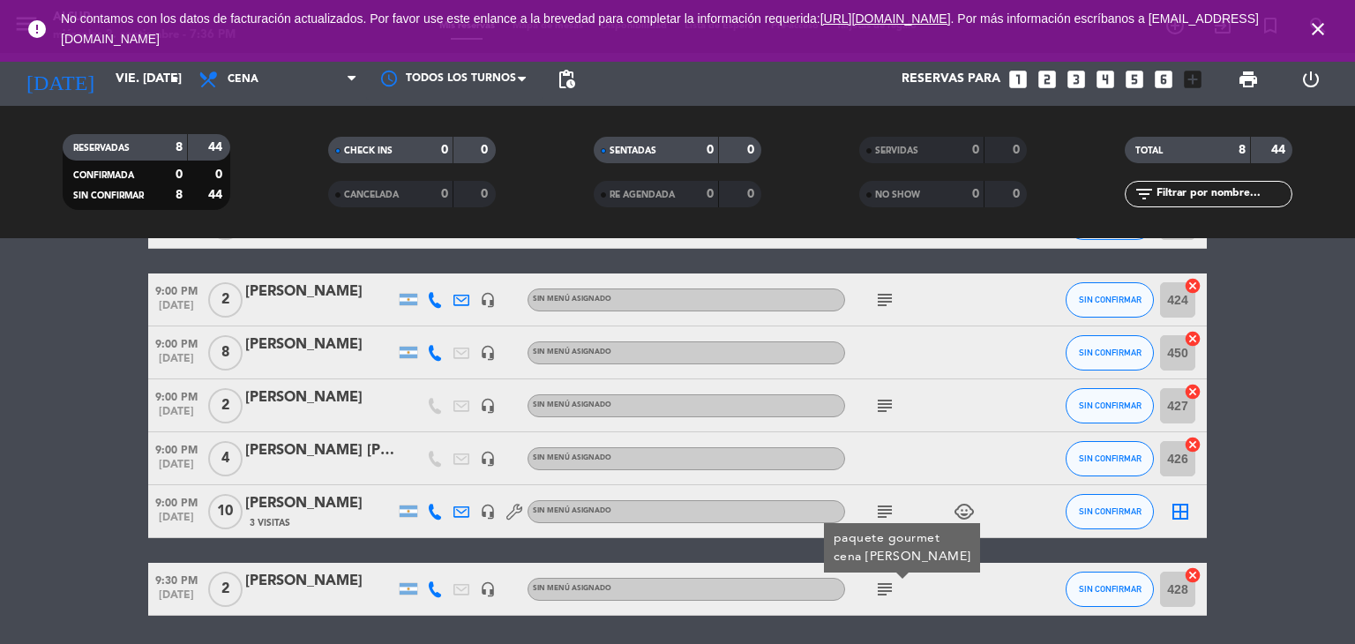
click at [935, 551] on div "paquete gourmet cena [PERSON_NAME]" at bounding box center [903, 547] width 138 height 37
click at [293, 576] on div "[PERSON_NAME]" at bounding box center [320, 581] width 150 height 23
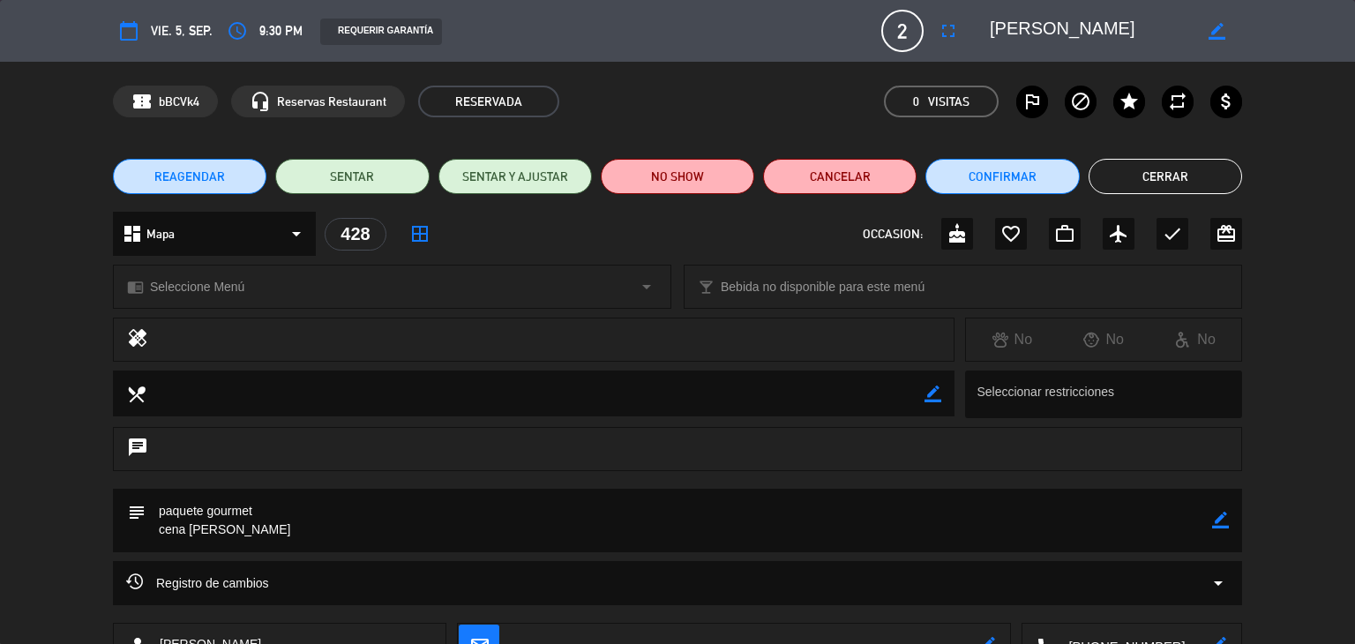
click at [1122, 179] on button "Cerrar" at bounding box center [1164, 176] width 153 height 35
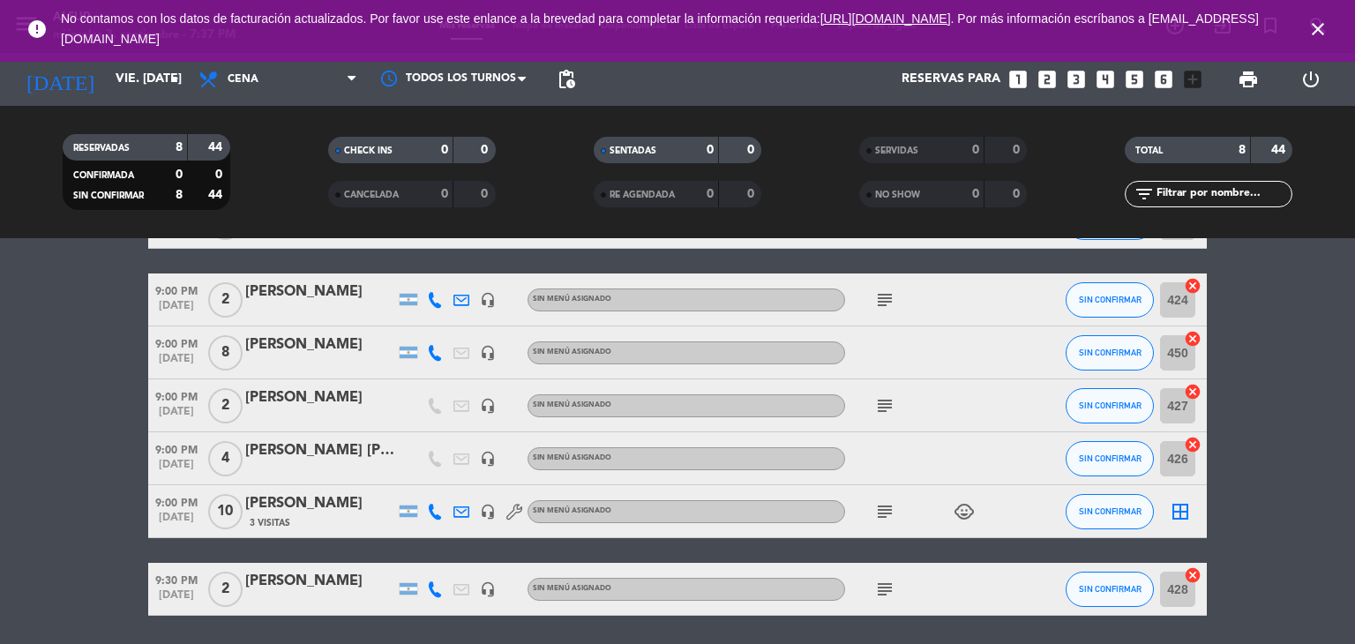
click at [321, 406] on div "[PERSON_NAME]" at bounding box center [320, 397] width 150 height 23
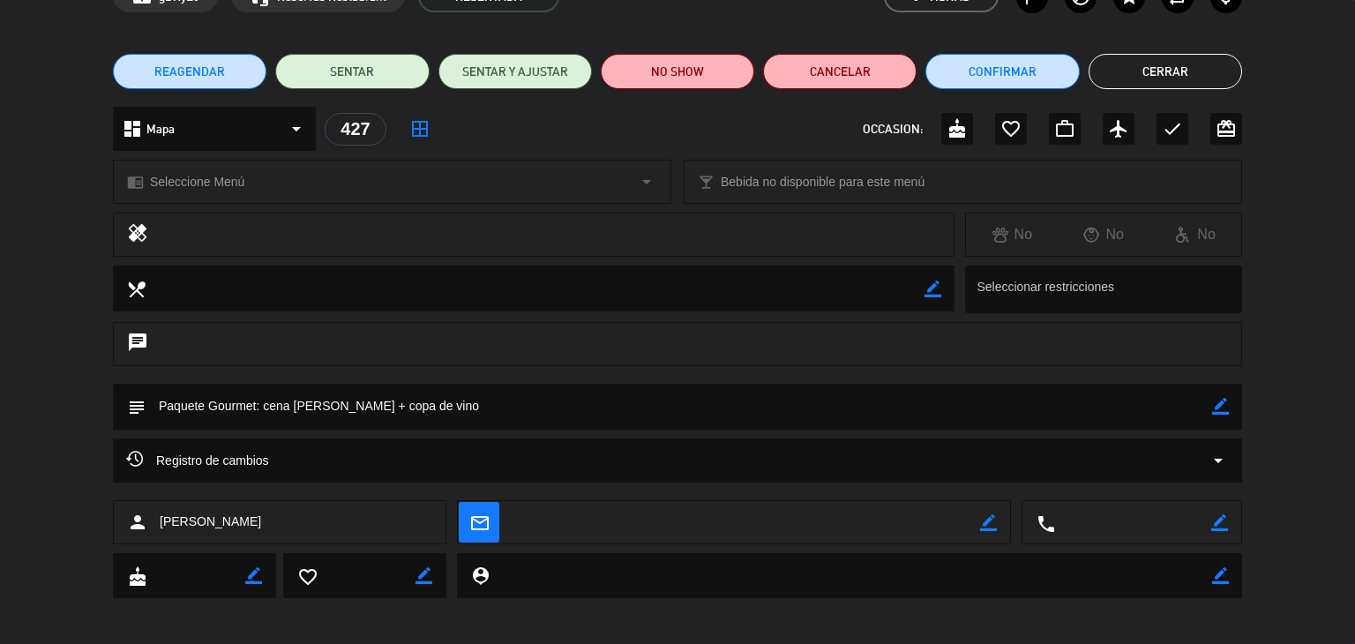
scroll to position [112, 0]
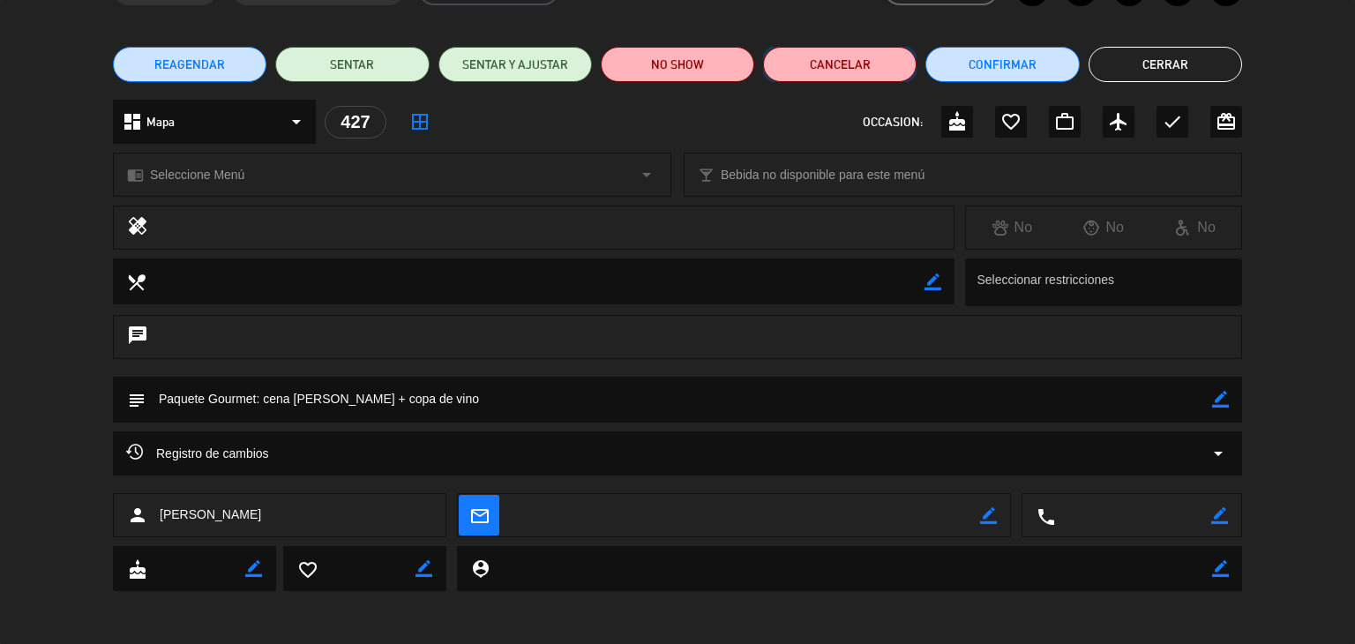
click at [805, 61] on button "Cancelar" at bounding box center [839, 64] width 153 height 35
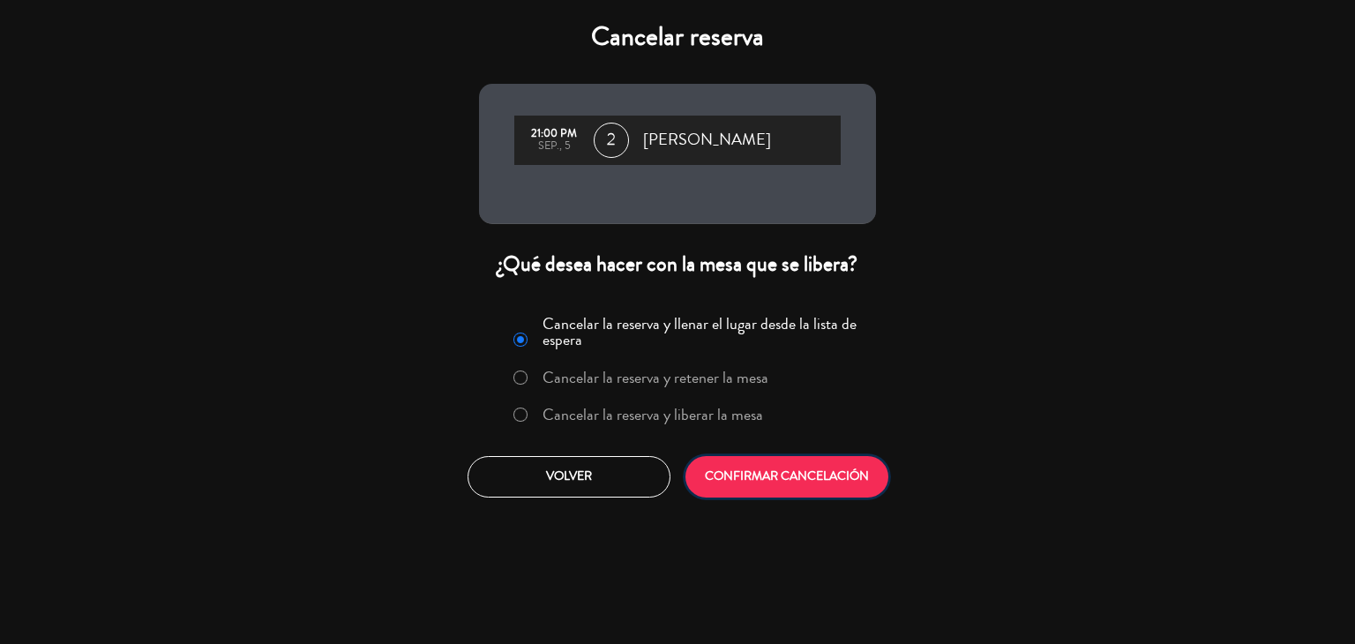
click at [774, 477] on button "CONFIRMAR CANCELACIÓN" at bounding box center [786, 476] width 203 height 41
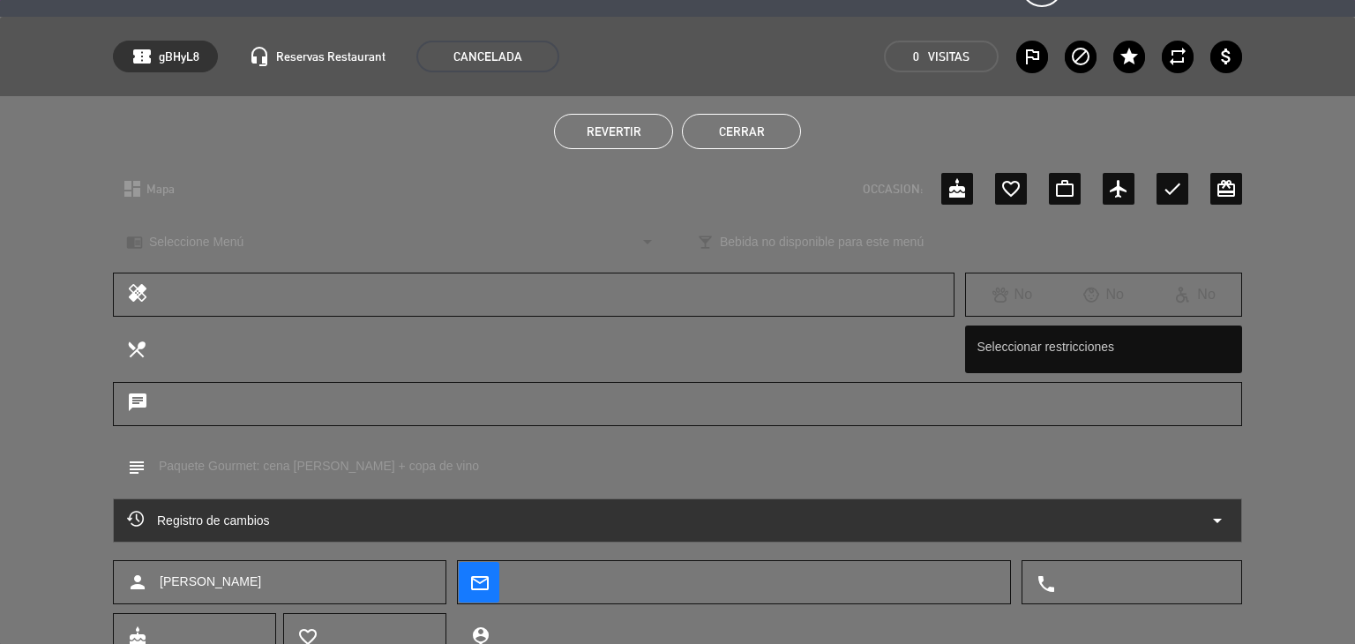
scroll to position [0, 0]
